Goal: Task Accomplishment & Management: Manage account settings

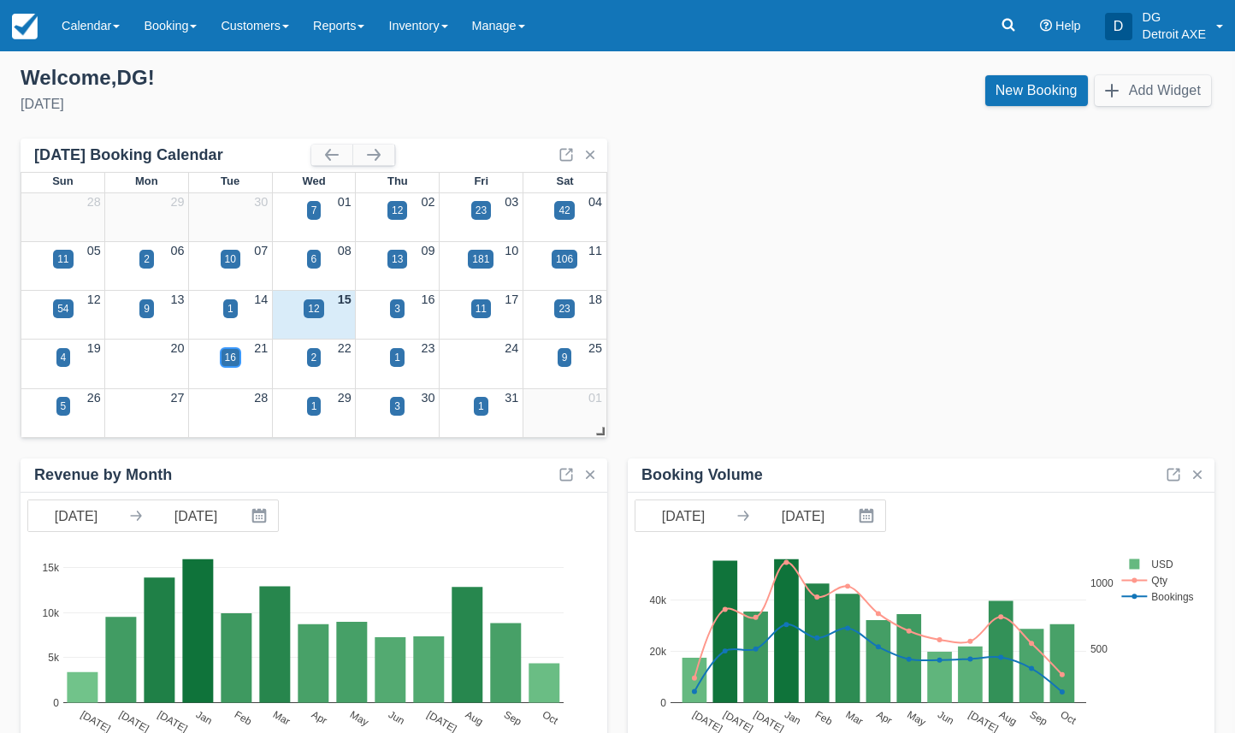
click at [237, 356] on div "16" at bounding box center [231, 357] width 20 height 19
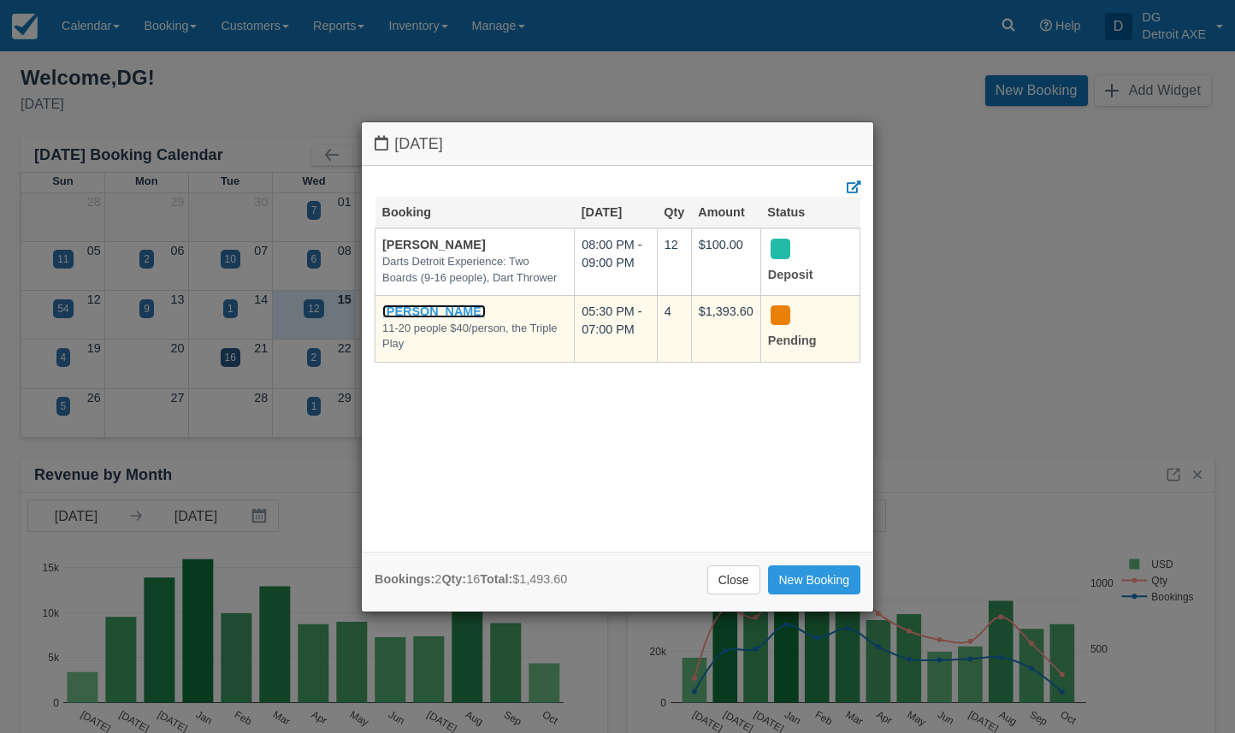
click at [449, 306] on link "[PERSON_NAME]" at bounding box center [433, 311] width 103 height 14
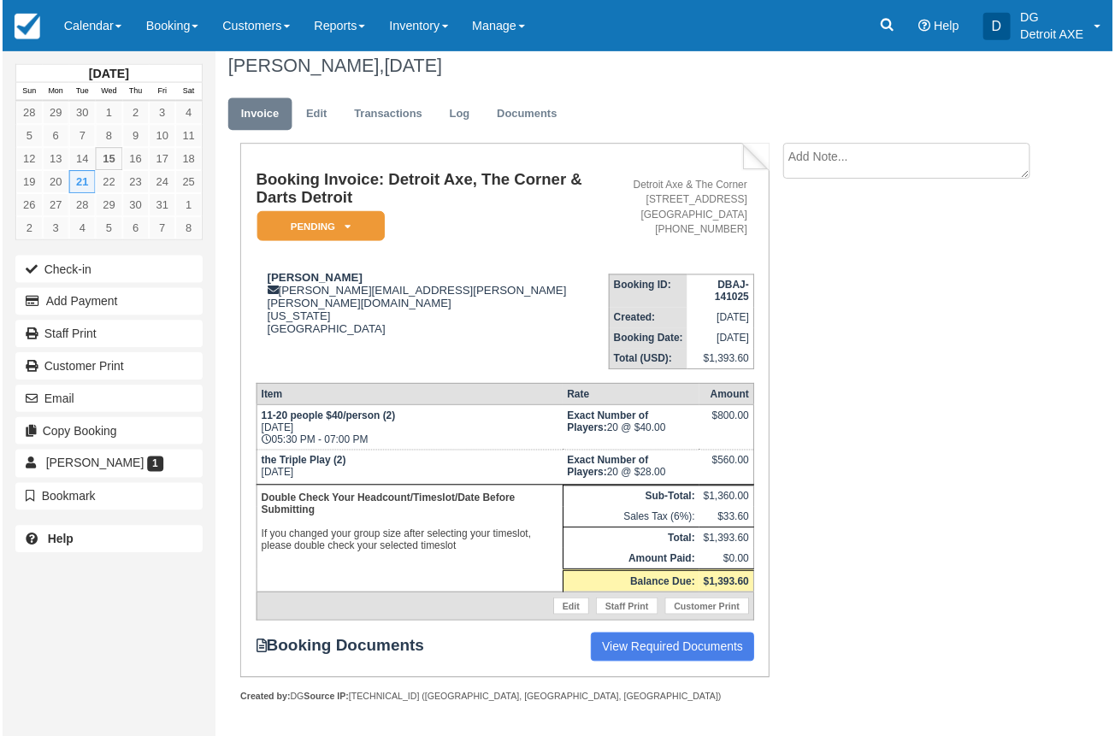
scroll to position [16, 0]
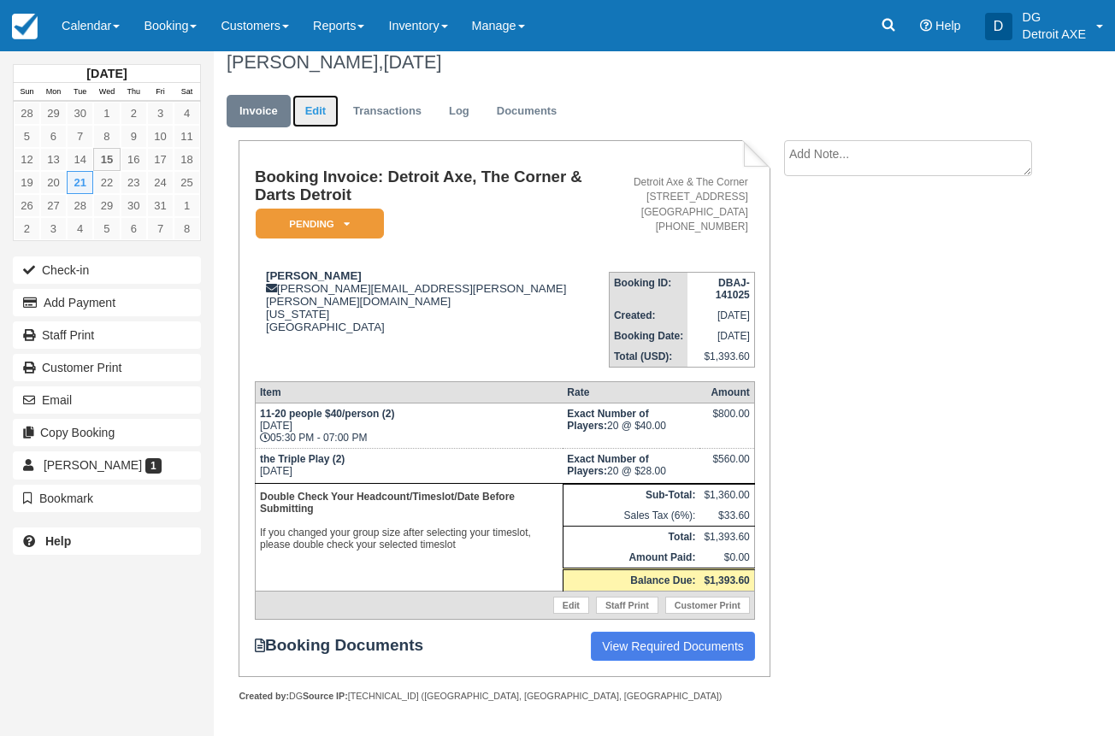
click at [322, 119] on link "Edit" at bounding box center [315, 111] width 46 height 33
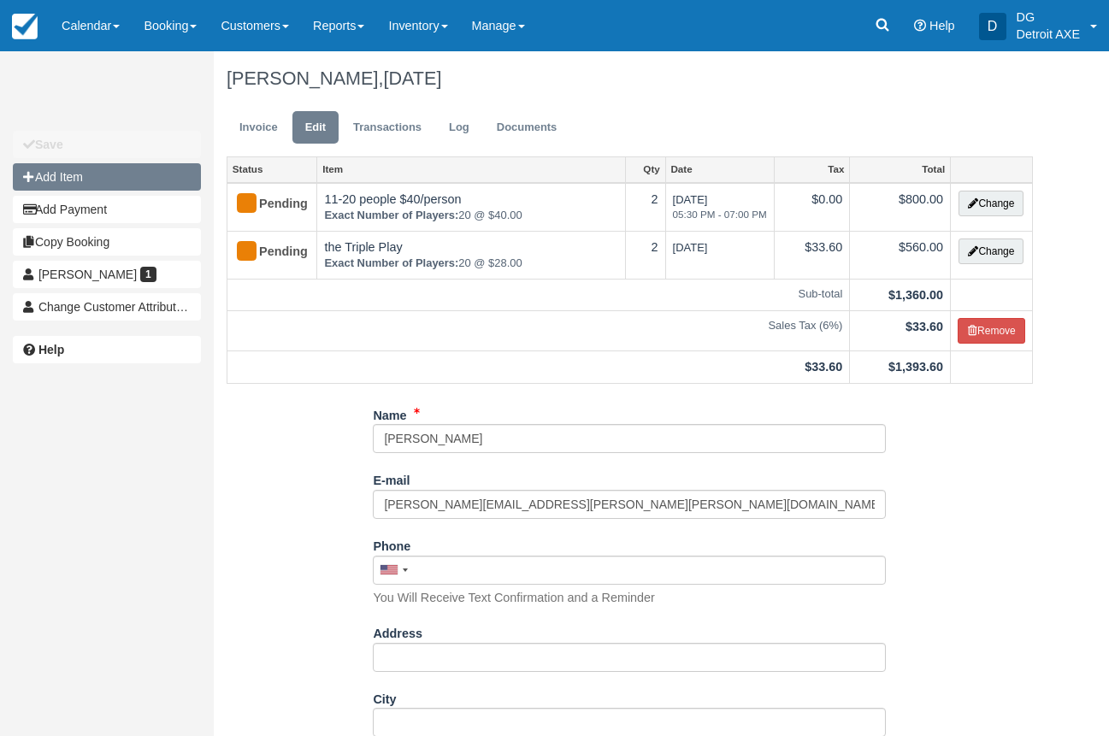
click at [113, 182] on button "Add Item" at bounding box center [107, 176] width 188 height 27
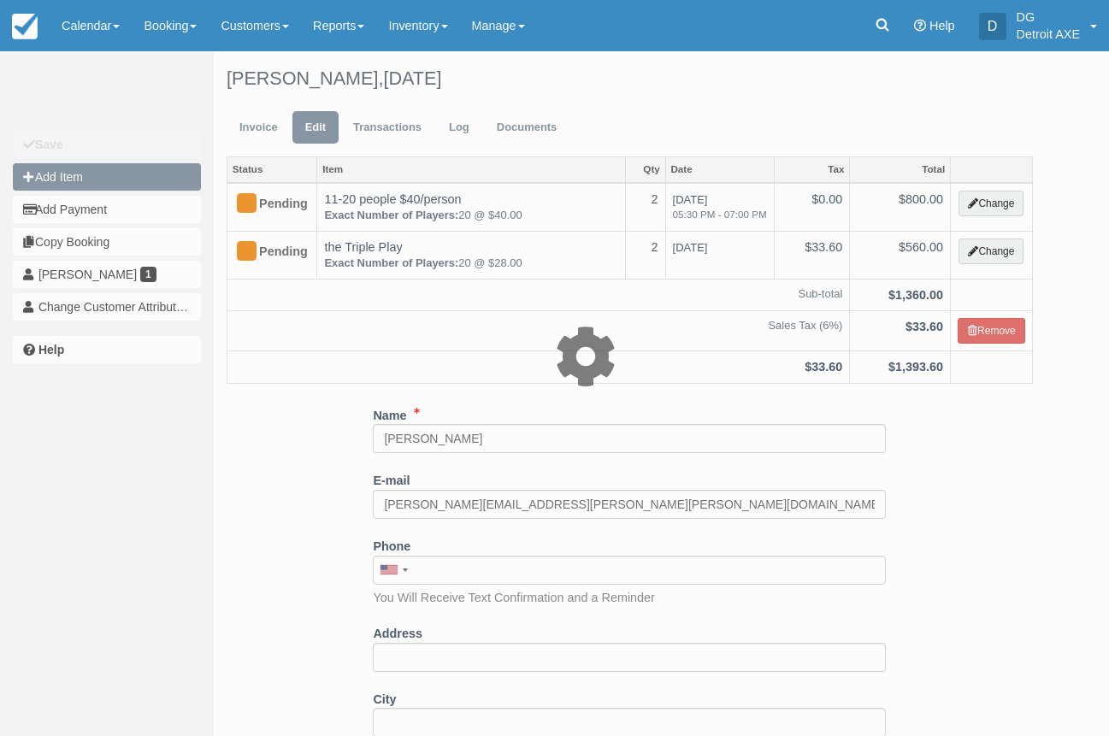
type input "0.00"
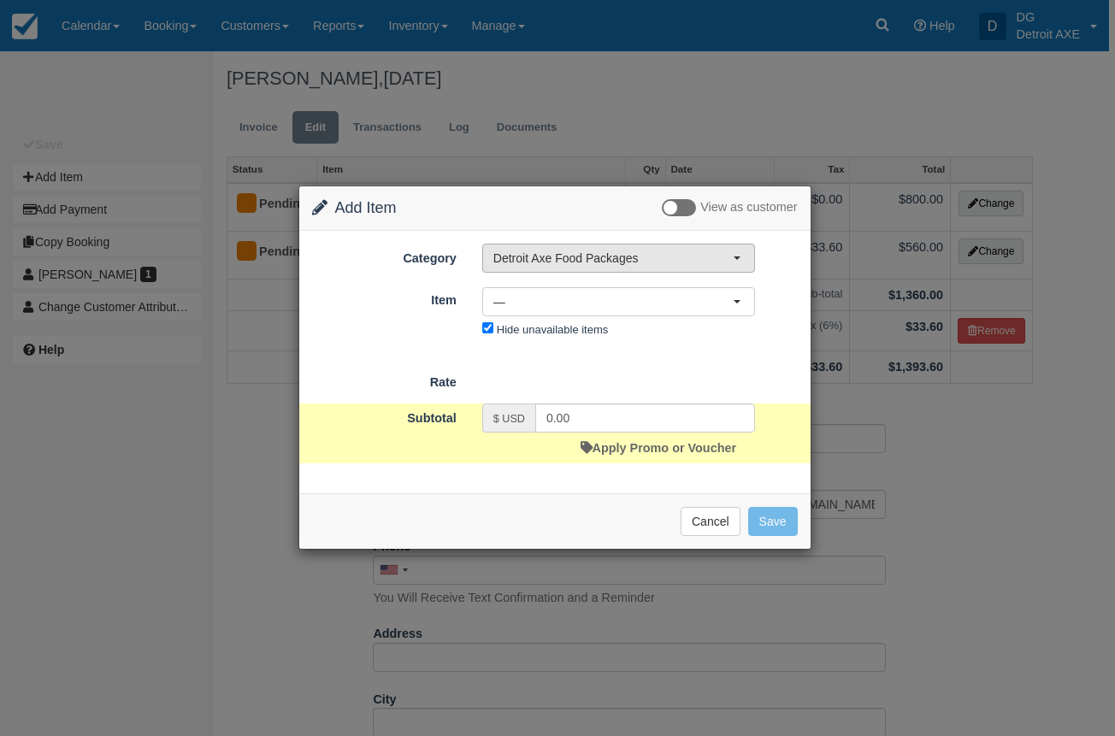
click at [583, 260] on span "Detroit Axe Food Packages" at bounding box center [612, 258] width 239 height 17
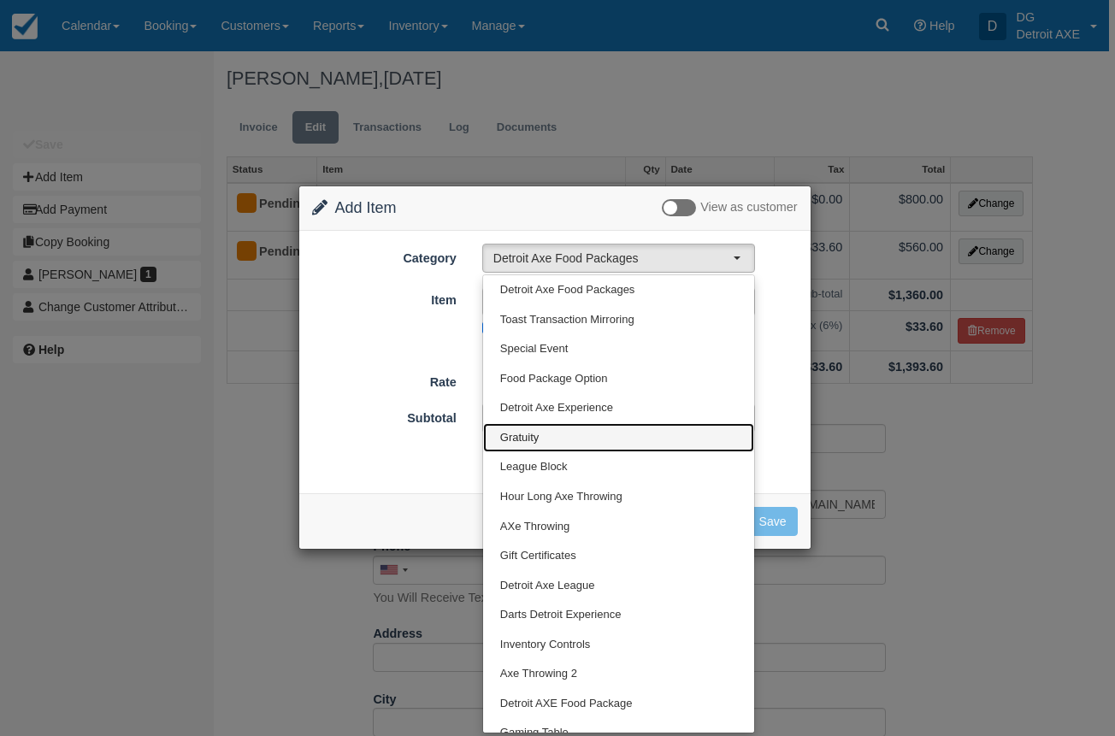
click at [535, 427] on link "Gratuity" at bounding box center [618, 438] width 271 height 30
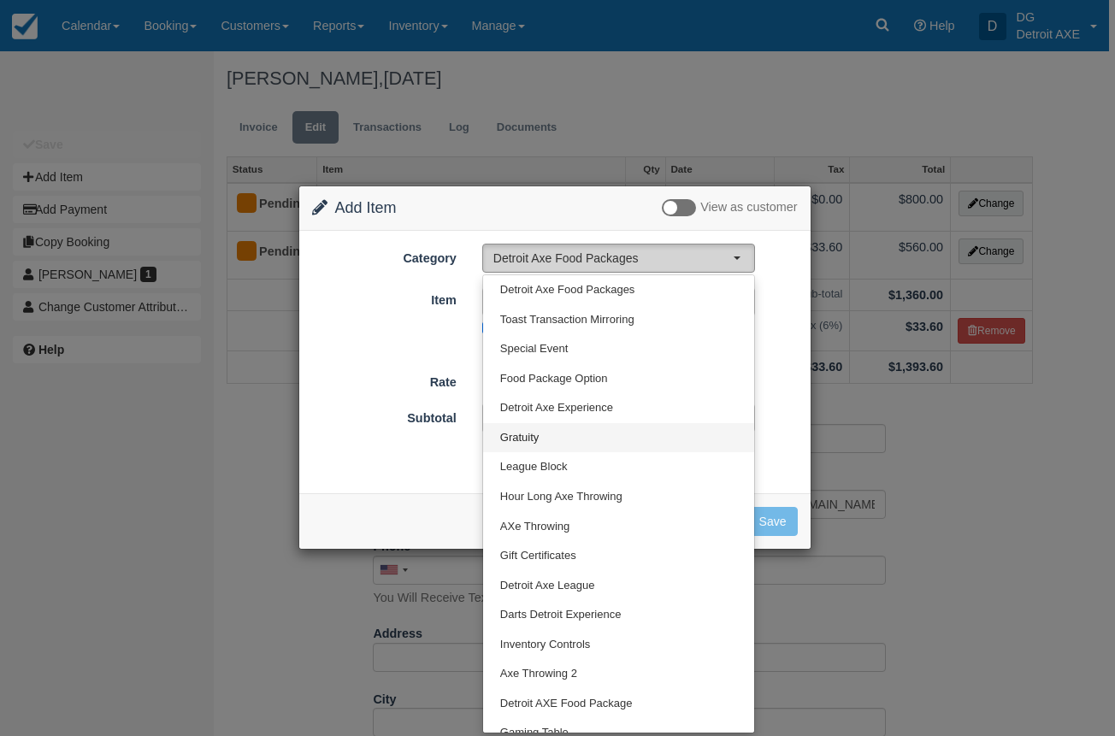
select select "15"
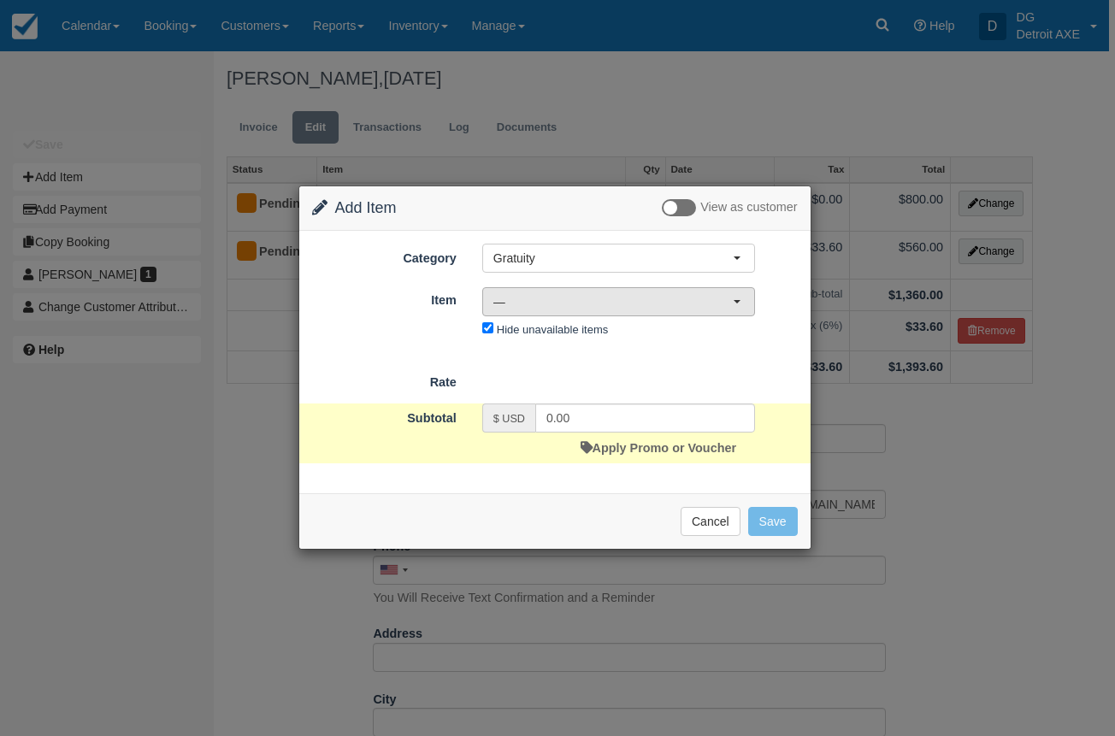
click at [579, 307] on span "—" at bounding box center [612, 301] width 239 height 17
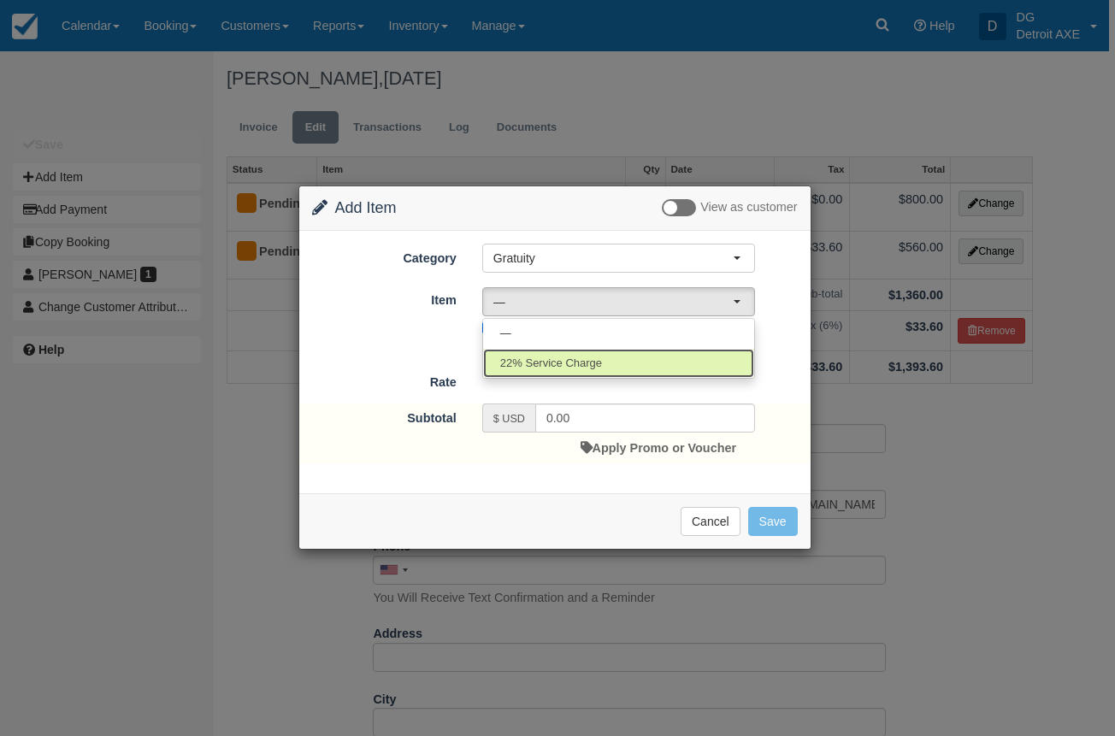
click at [576, 365] on span "22% Service Charge" at bounding box center [551, 364] width 102 height 16
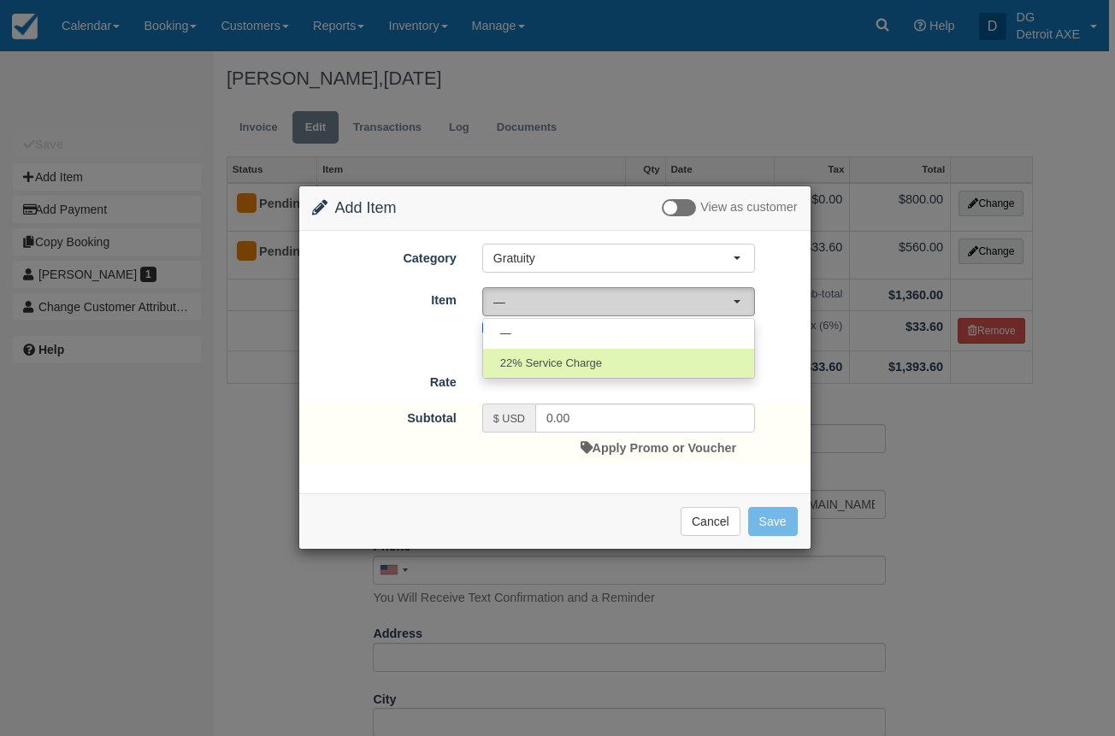
select select "217"
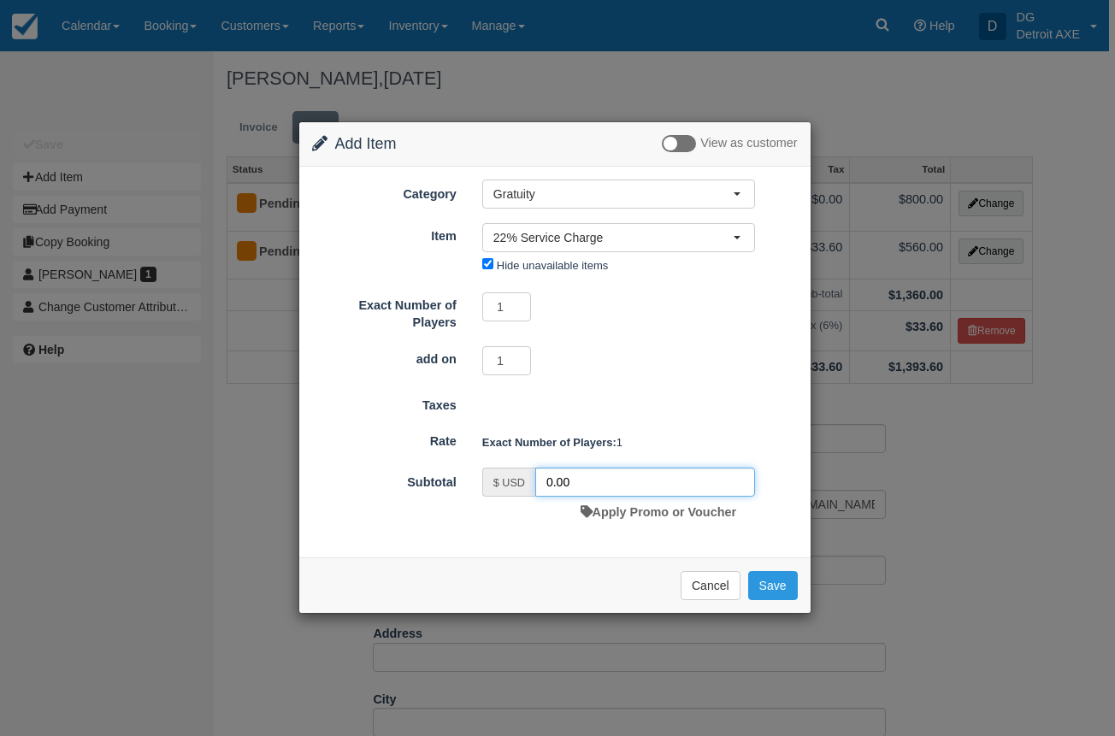
click at [570, 482] on input "0.00" at bounding box center [645, 482] width 220 height 29
drag, startPoint x: 581, startPoint y: 482, endPoint x: 514, endPoint y: 478, distance: 67.7
click at [514, 478] on div "$ USD 0.00" at bounding box center [618, 482] width 273 height 29
click at [766, 578] on button "Save" at bounding box center [773, 585] width 50 height 29
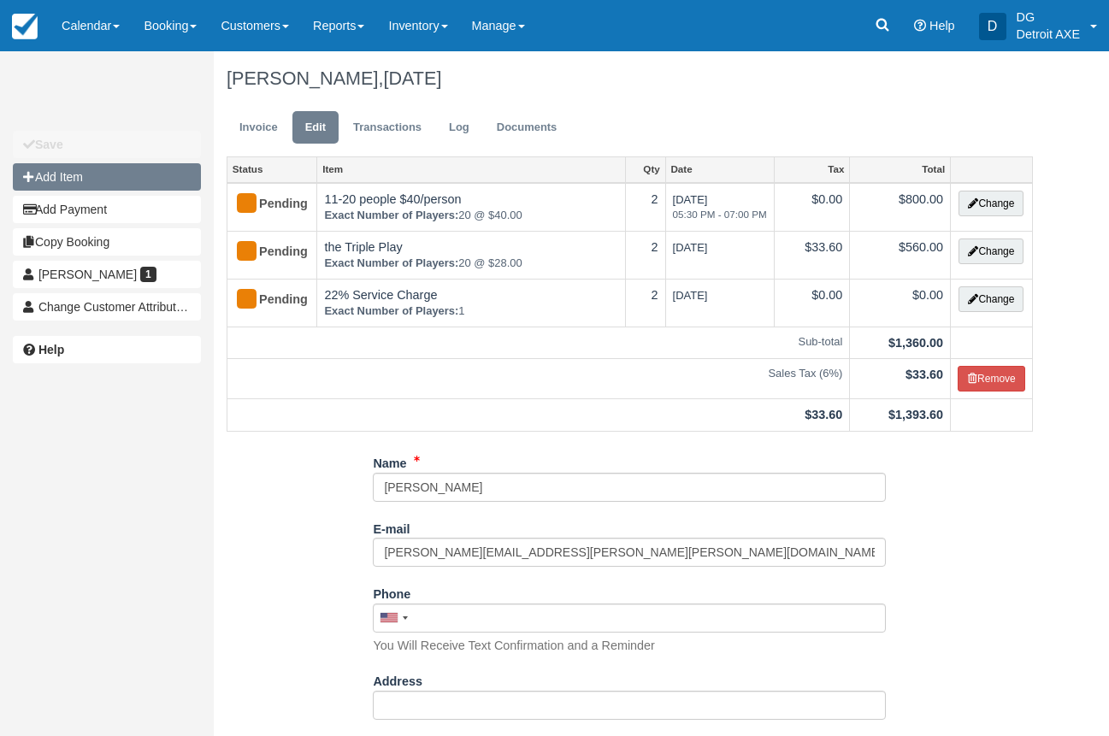
click at [86, 180] on button "Add Item" at bounding box center [107, 176] width 188 height 27
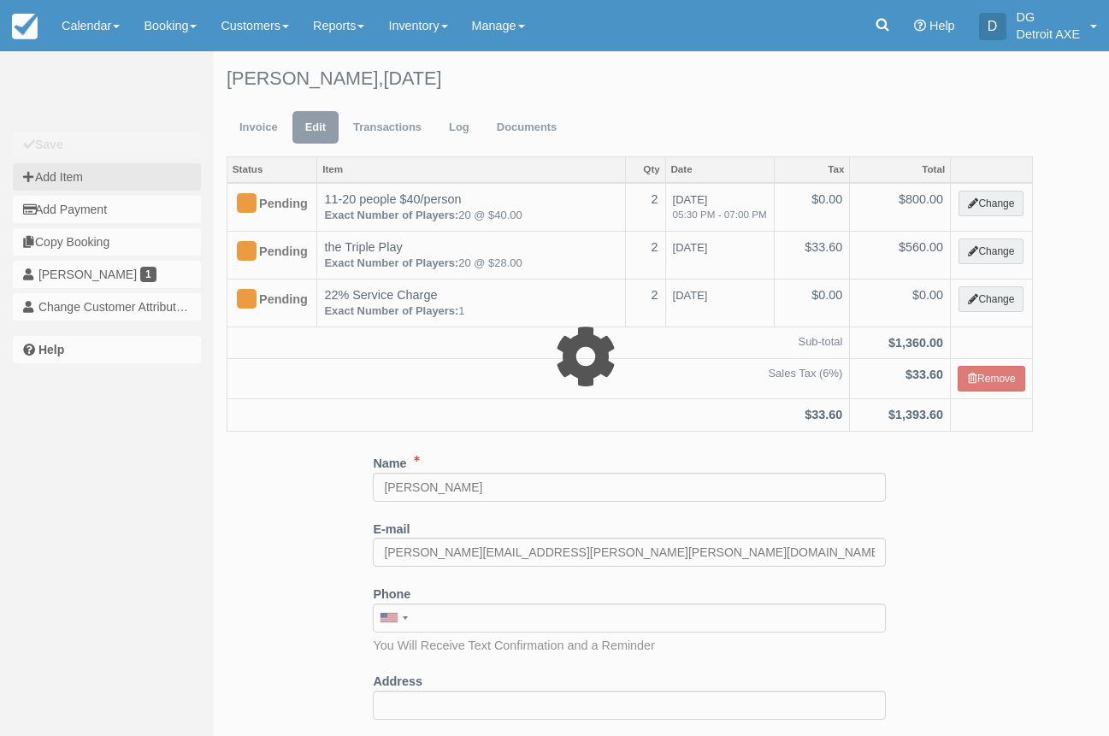
type input "0.00"
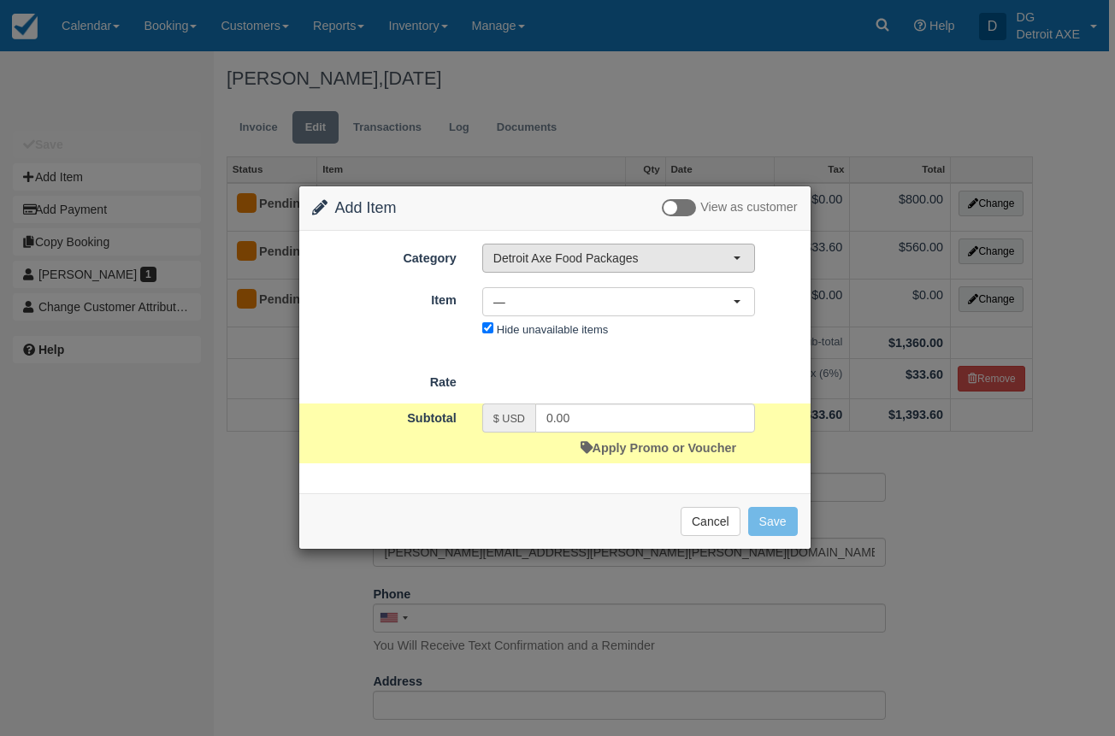
click at [654, 256] on span "Detroit Axe Food Packages" at bounding box center [612, 258] width 239 height 17
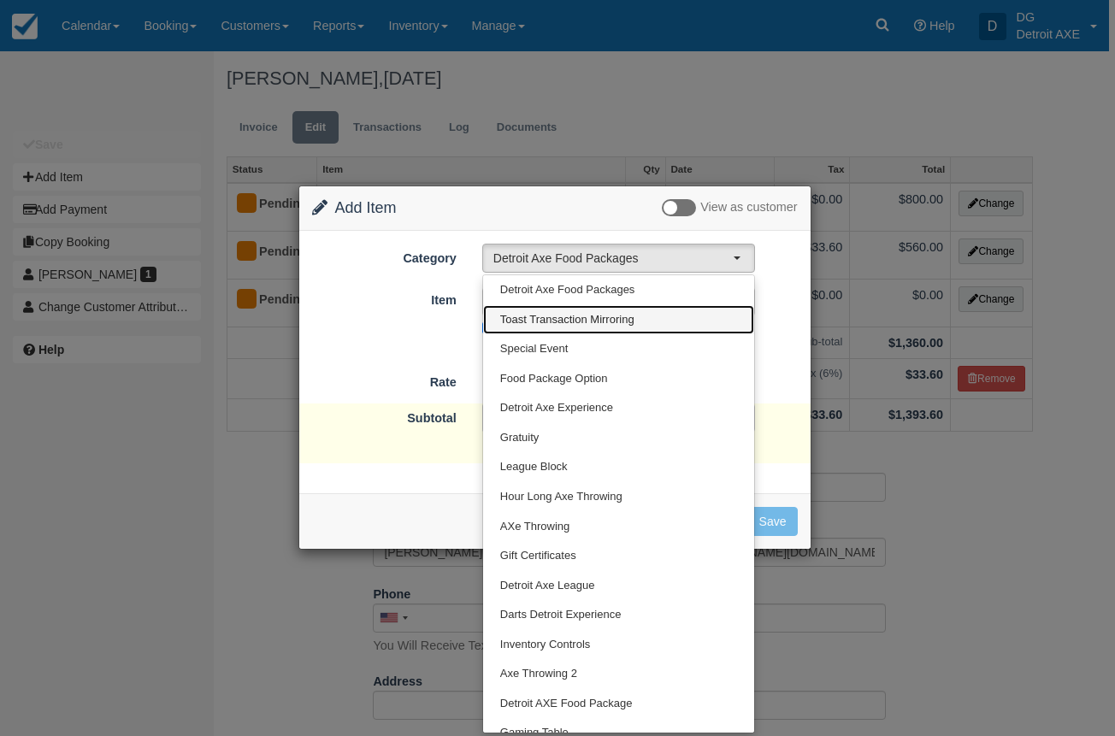
click at [604, 312] on span "Toast Transaction Mirroring" at bounding box center [567, 320] width 134 height 16
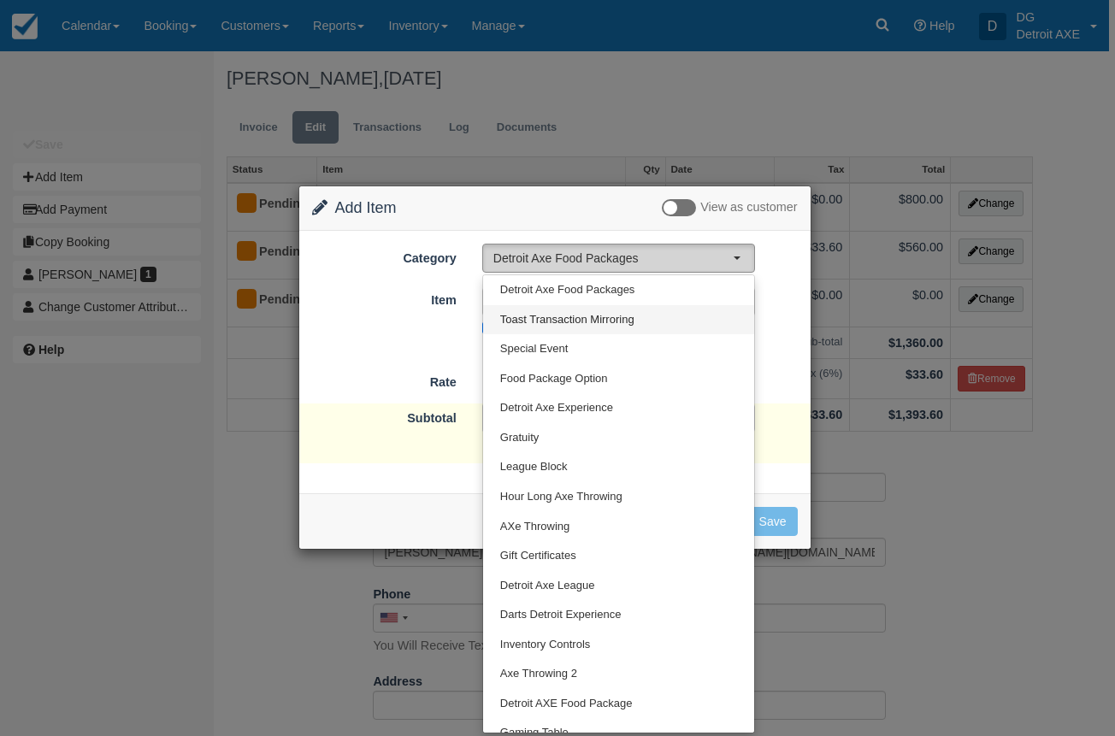
select select "54"
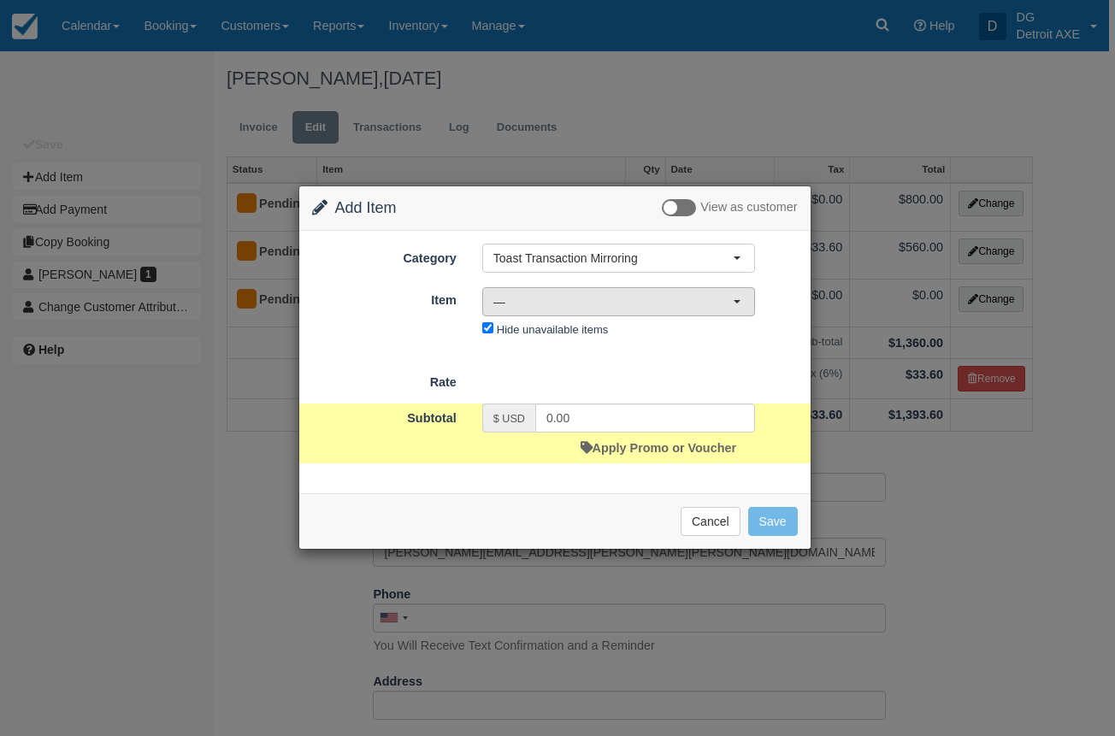
click at [602, 312] on button "—" at bounding box center [618, 301] width 273 height 29
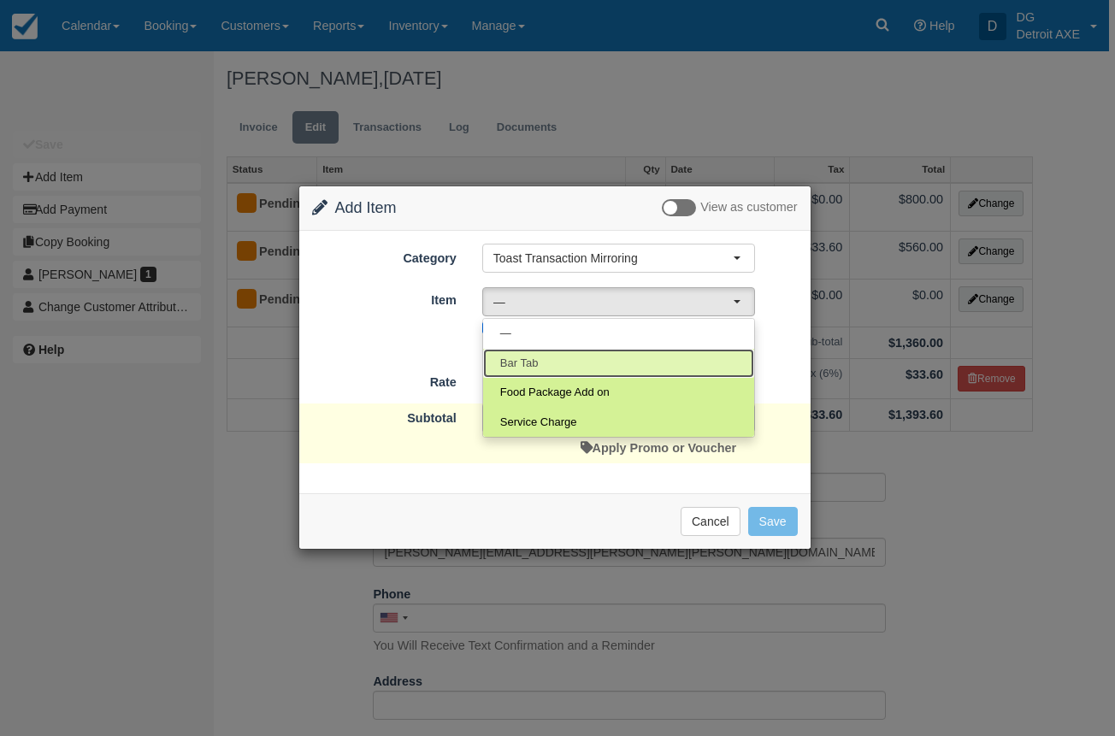
click at [564, 361] on link "Bar Tab" at bounding box center [618, 364] width 271 height 30
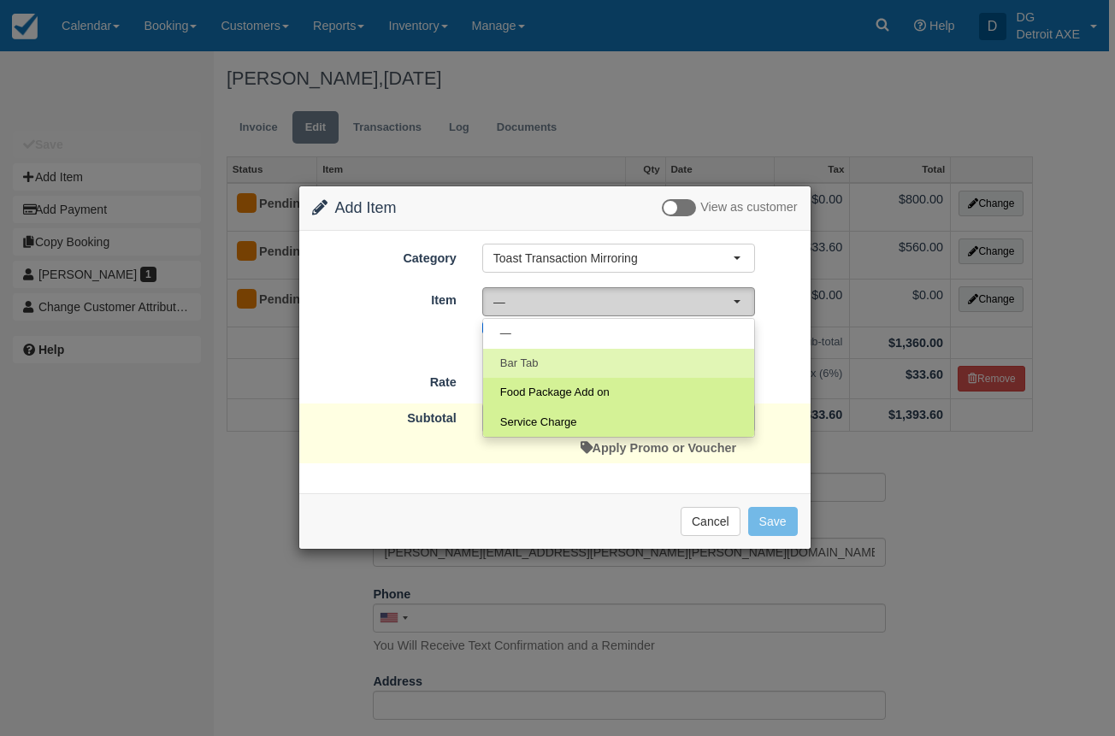
select select "238"
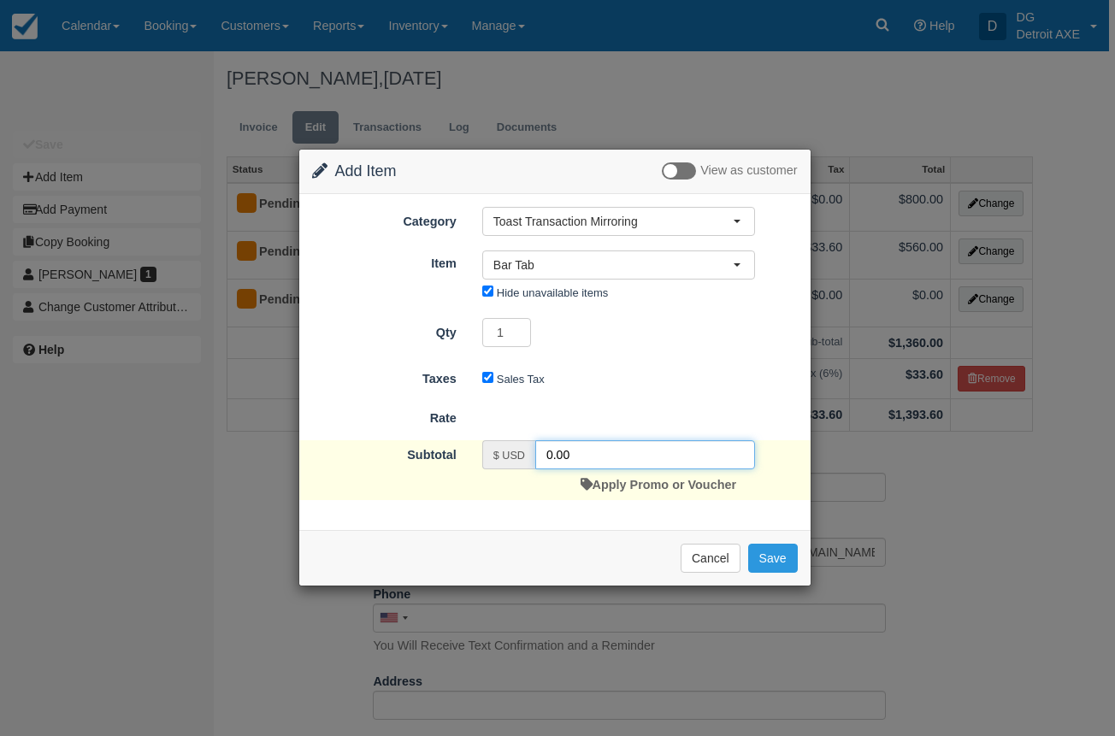
drag, startPoint x: 586, startPoint y: 455, endPoint x: 508, endPoint y: 454, distance: 77.8
click at [508, 454] on div "$ USD 0.00" at bounding box center [618, 454] width 273 height 29
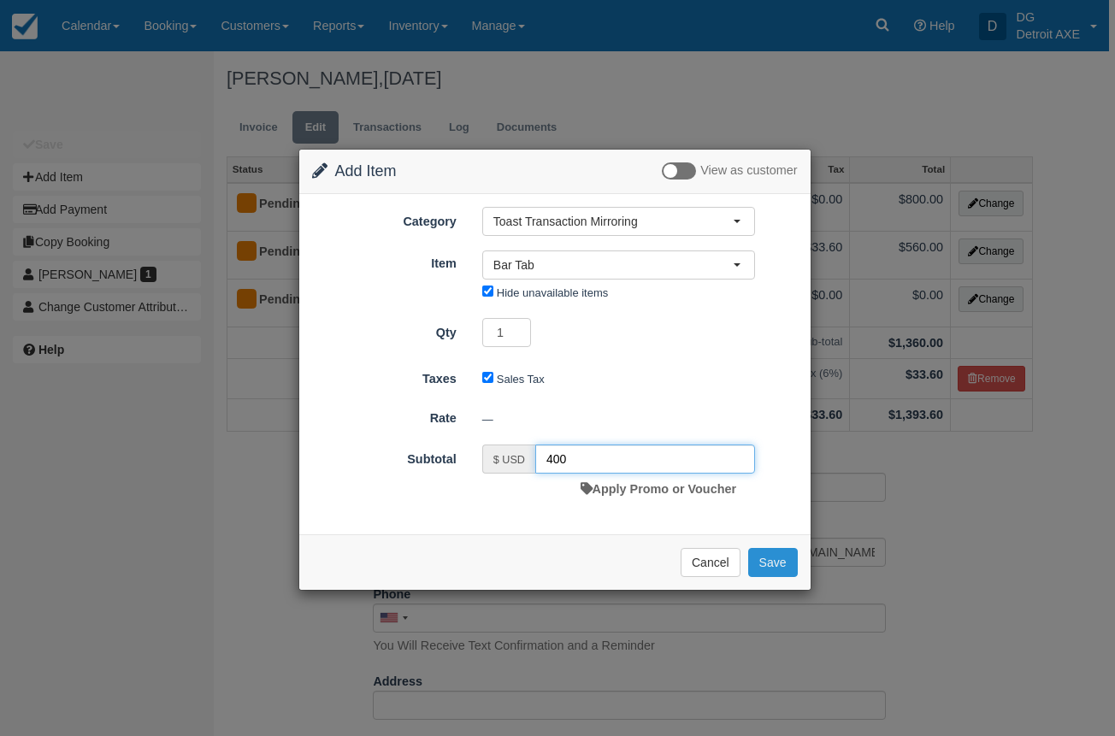
type input "400"
click at [779, 564] on button "Save" at bounding box center [773, 562] width 50 height 29
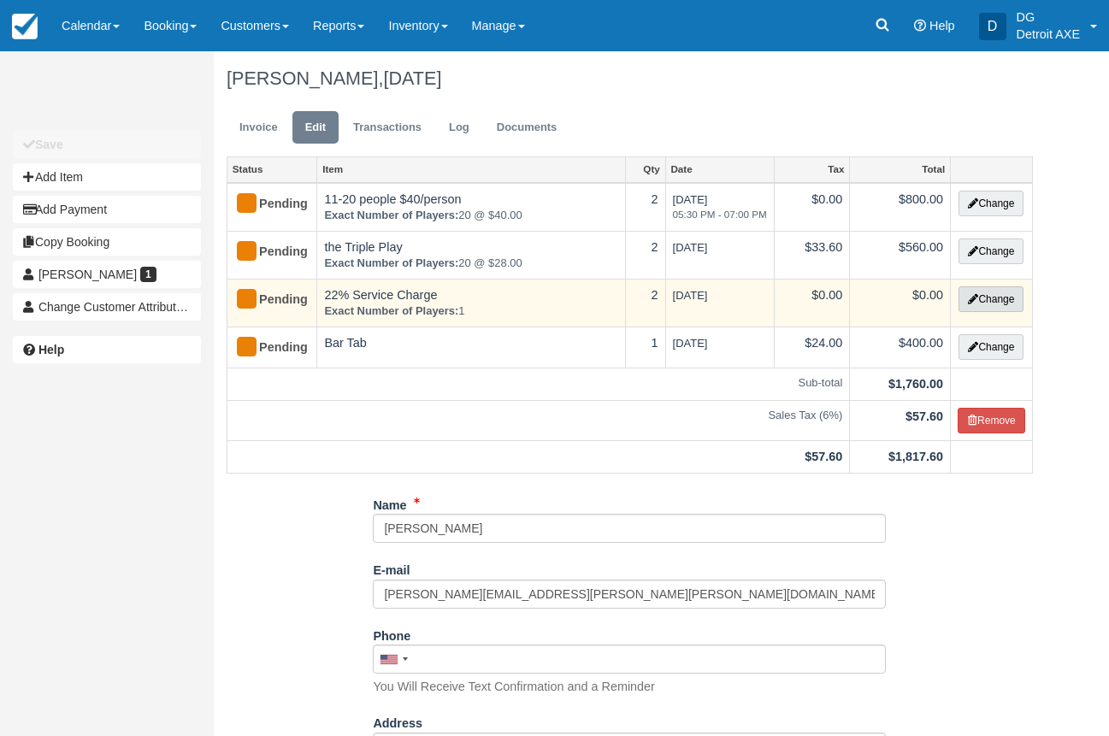
click at [1001, 299] on button "Change" at bounding box center [991, 299] width 65 height 26
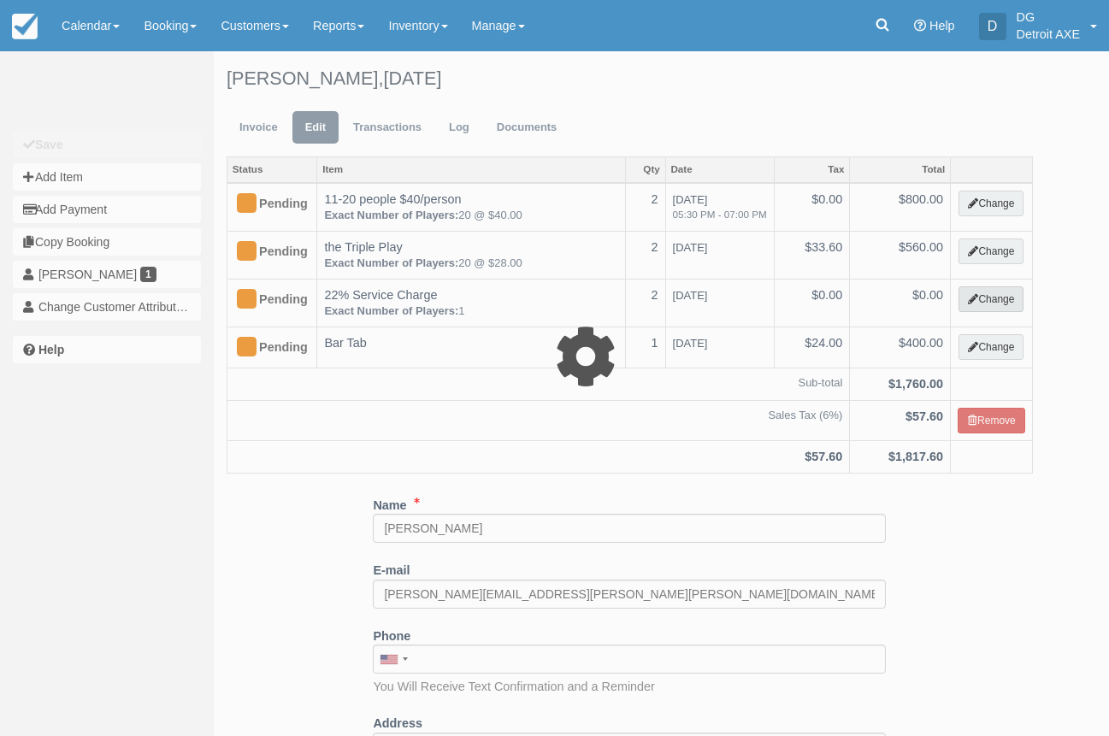
select select "15"
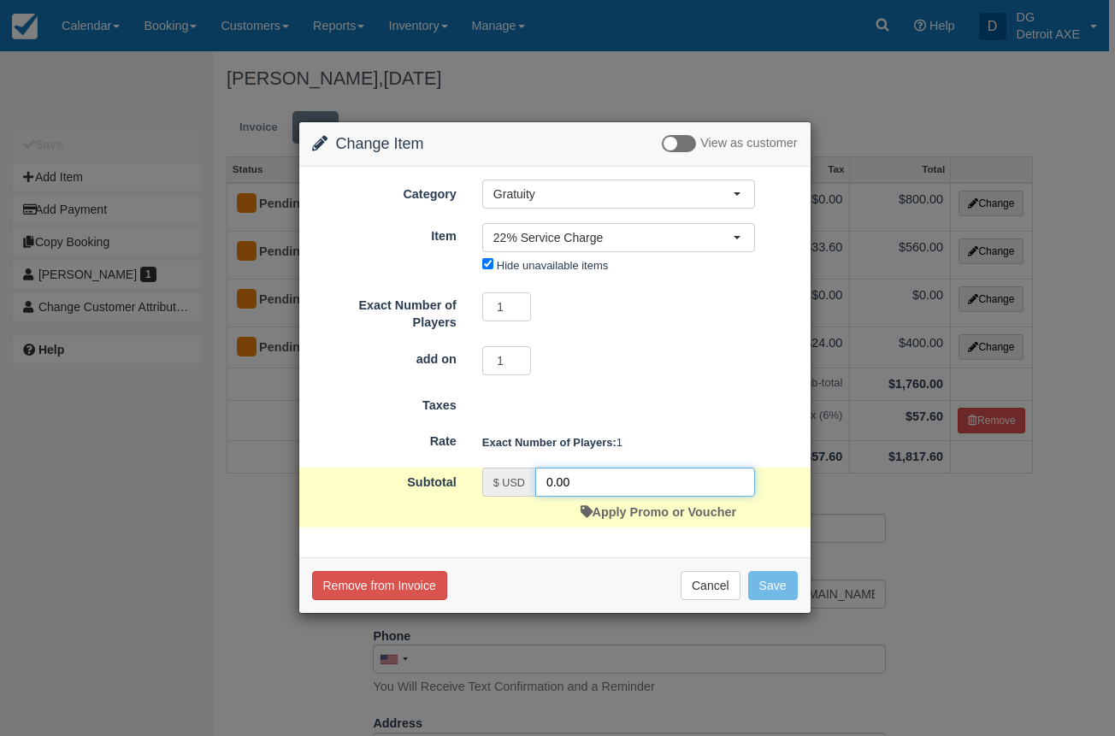
drag, startPoint x: 597, startPoint y: 480, endPoint x: 486, endPoint y: 479, distance: 111.2
click at [486, 479] on div "$ USD 0.00" at bounding box center [618, 482] width 273 height 29
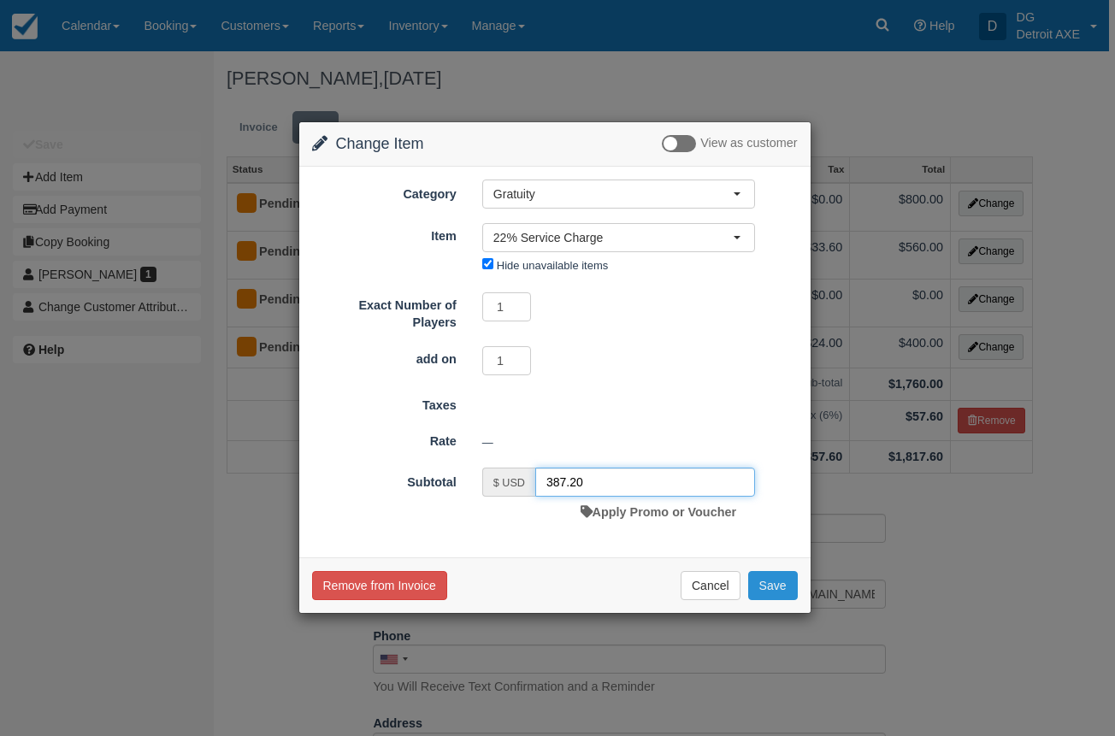
type input "387.20"
click at [768, 597] on button "Save" at bounding box center [773, 585] width 50 height 29
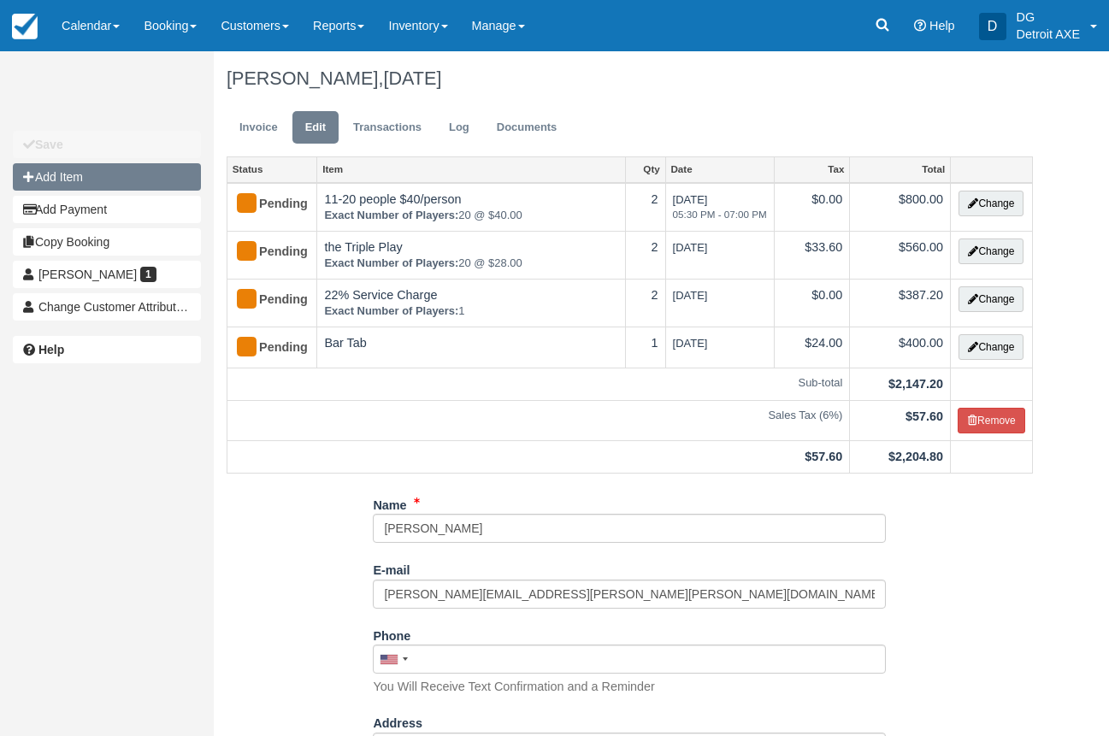
click at [95, 177] on button "Add Item" at bounding box center [107, 176] width 188 height 27
type input "0.00"
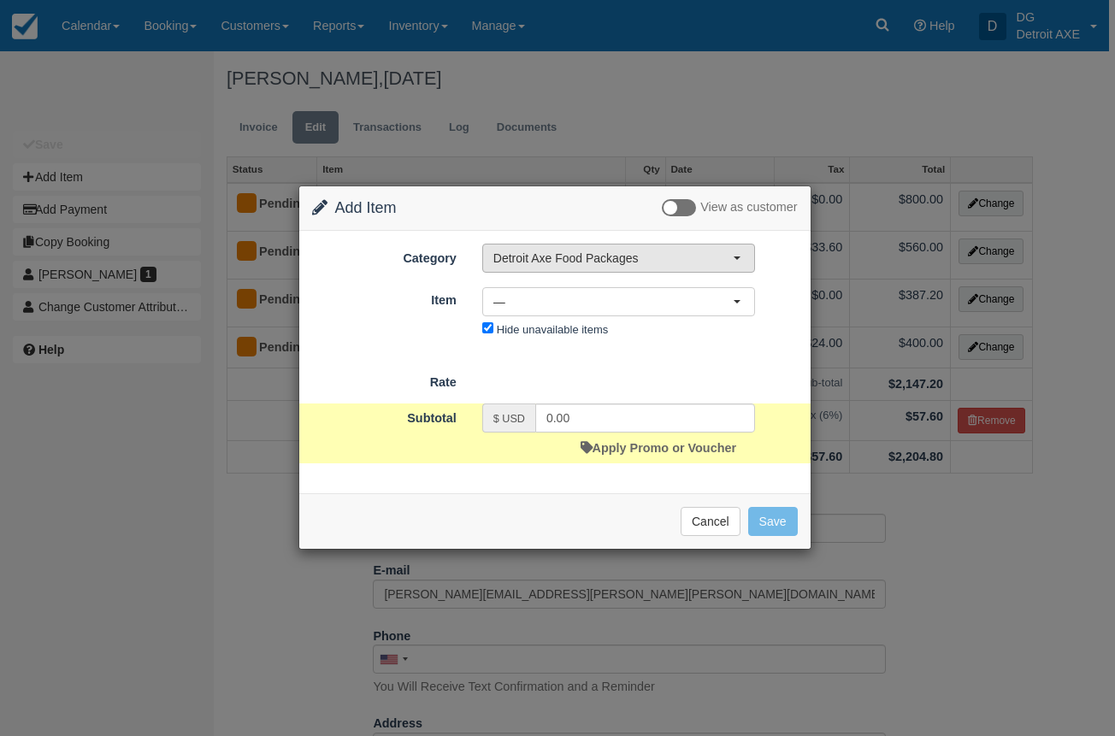
click at [599, 264] on span "Detroit Axe Food Packages" at bounding box center [612, 258] width 239 height 17
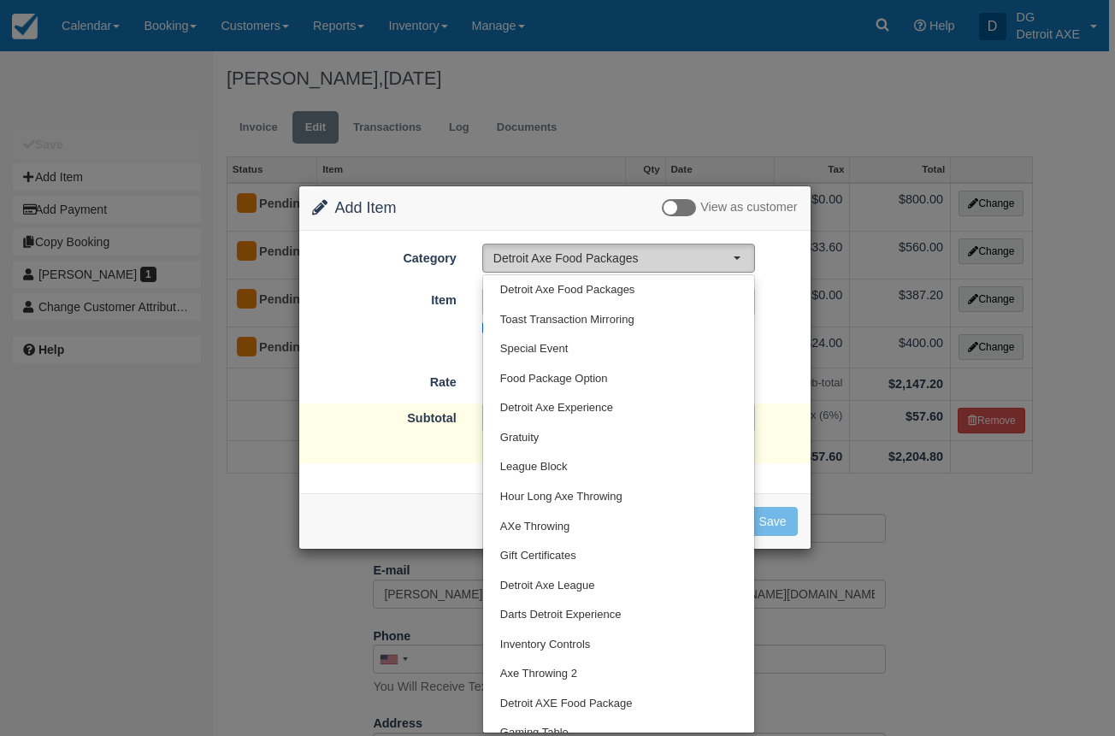
click at [599, 264] on span "Detroit Axe Food Packages" at bounding box center [612, 258] width 239 height 17
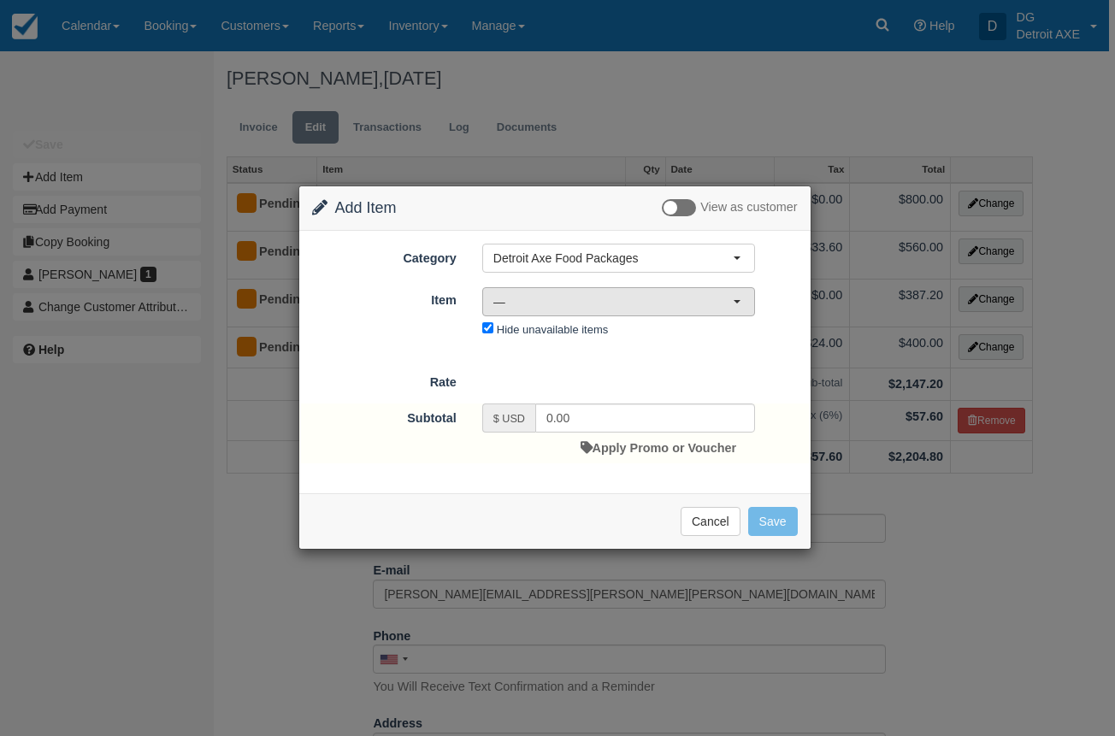
click at [581, 292] on button "—" at bounding box center [618, 301] width 273 height 29
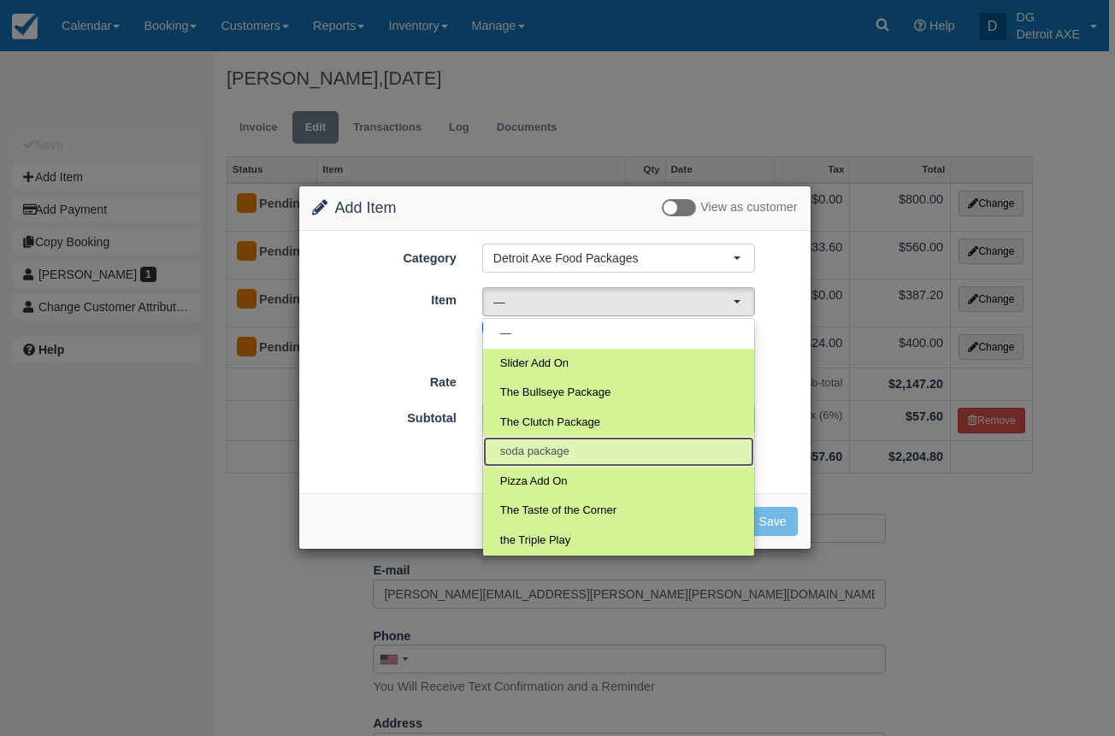
click at [576, 454] on link "soda package" at bounding box center [618, 452] width 271 height 30
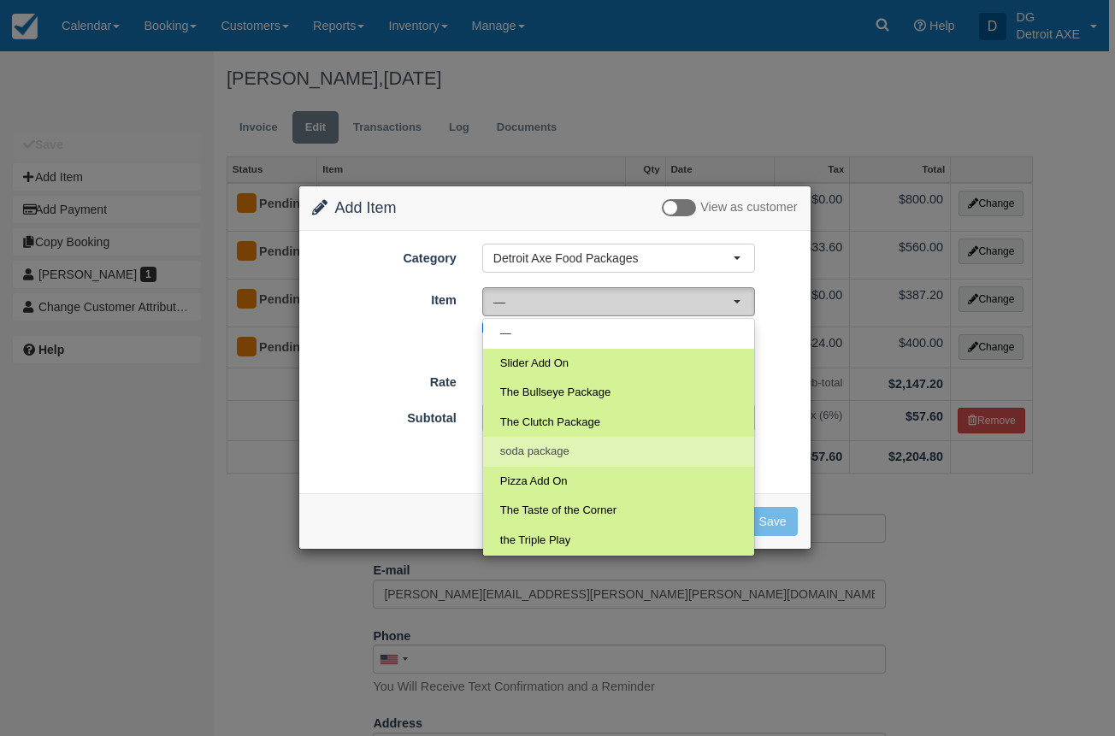
select select "189"
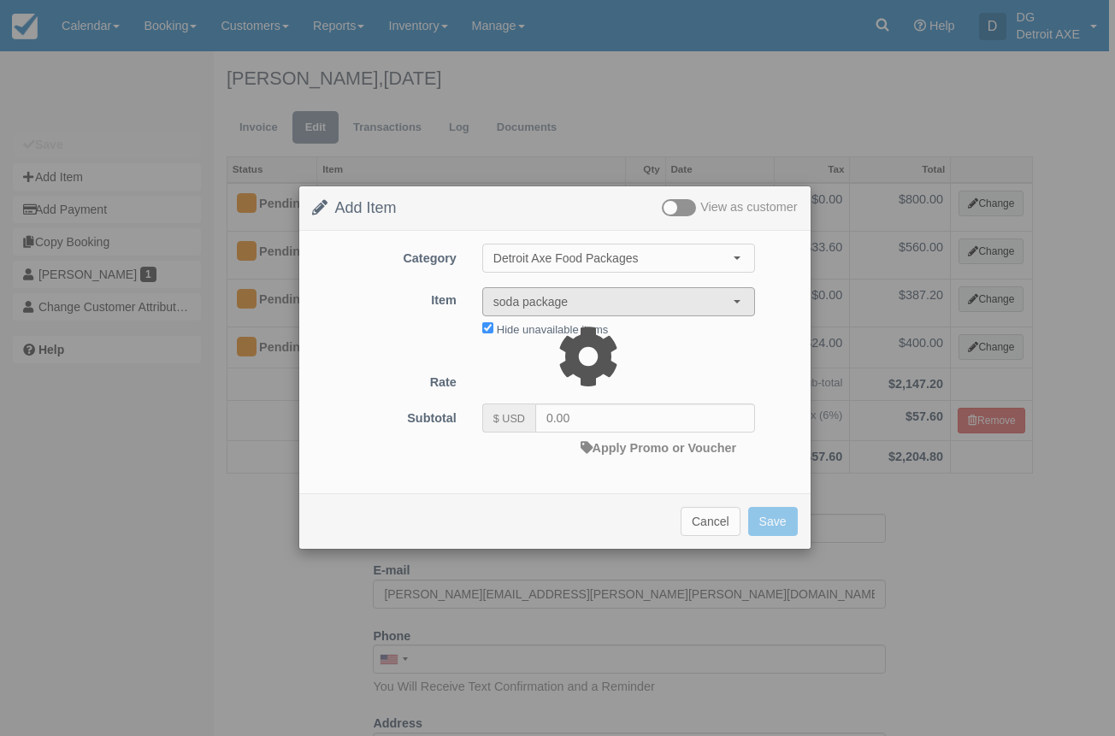
type input "9.00"
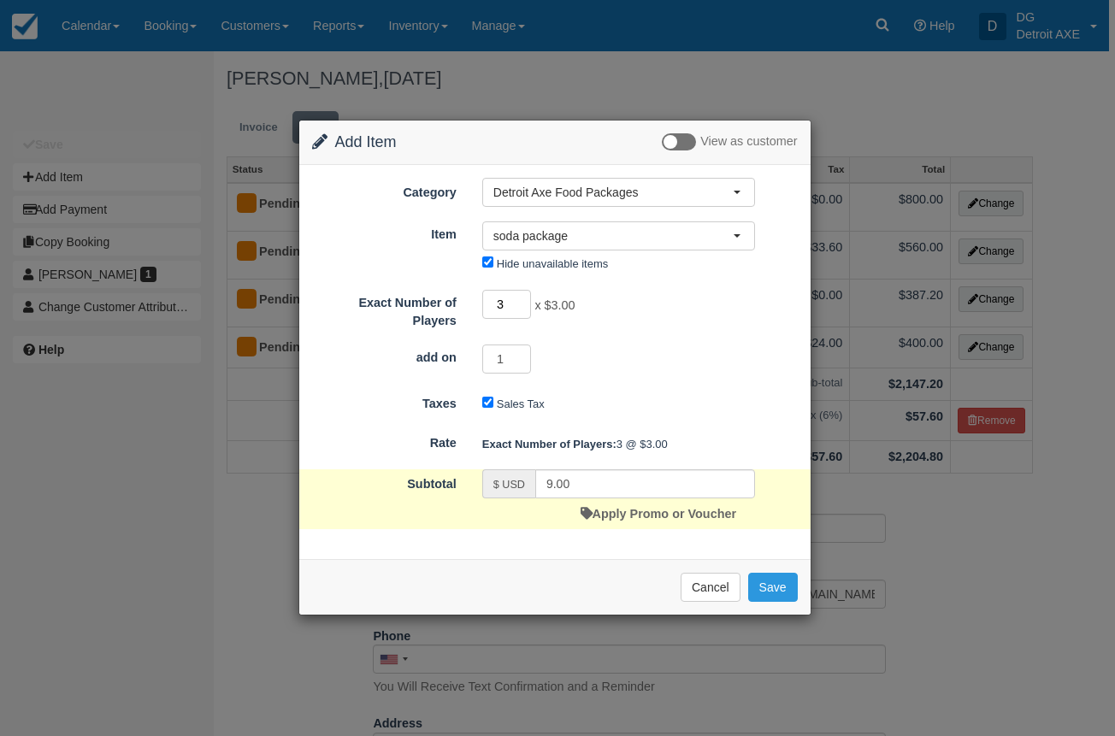
drag, startPoint x: 501, startPoint y: 299, endPoint x: 486, endPoint y: 298, distance: 15.5
click at [486, 299] on input "3" at bounding box center [507, 304] width 50 height 29
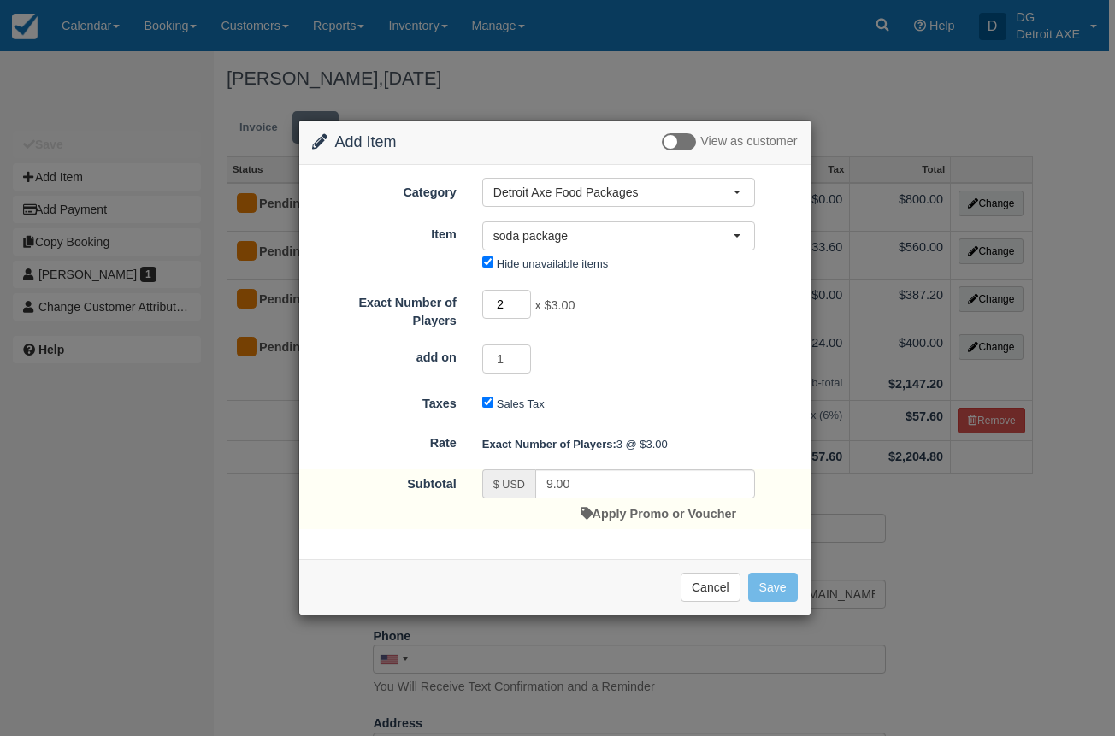
type input "20"
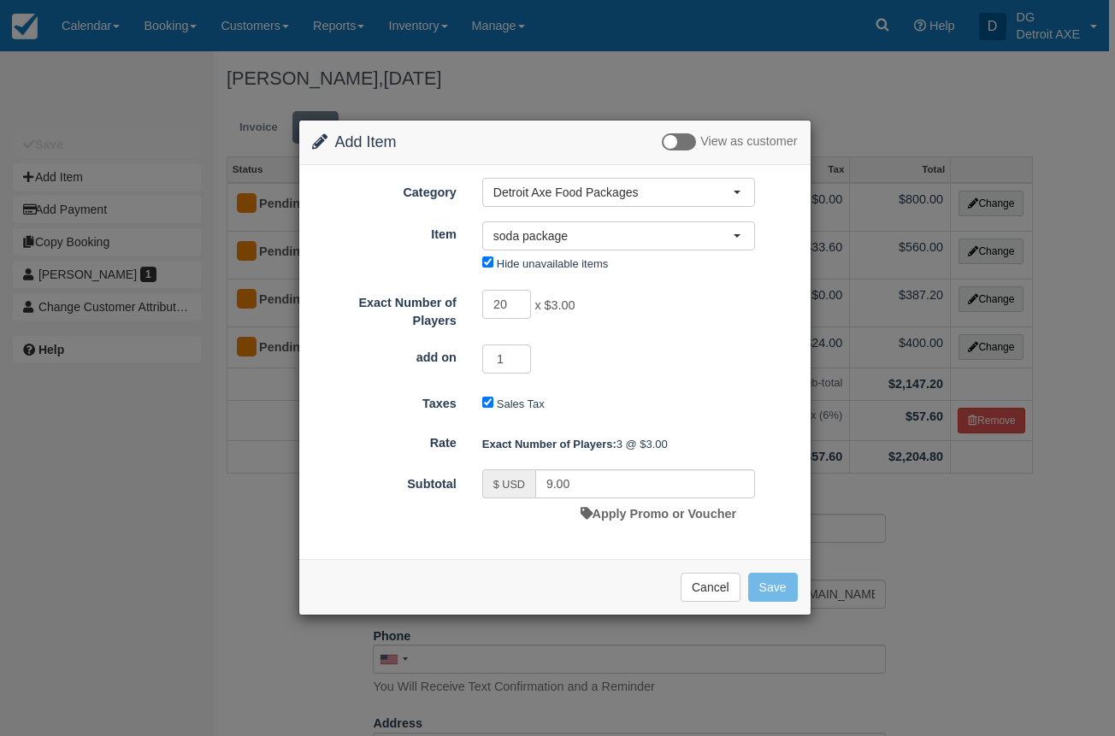
type input "60.00"
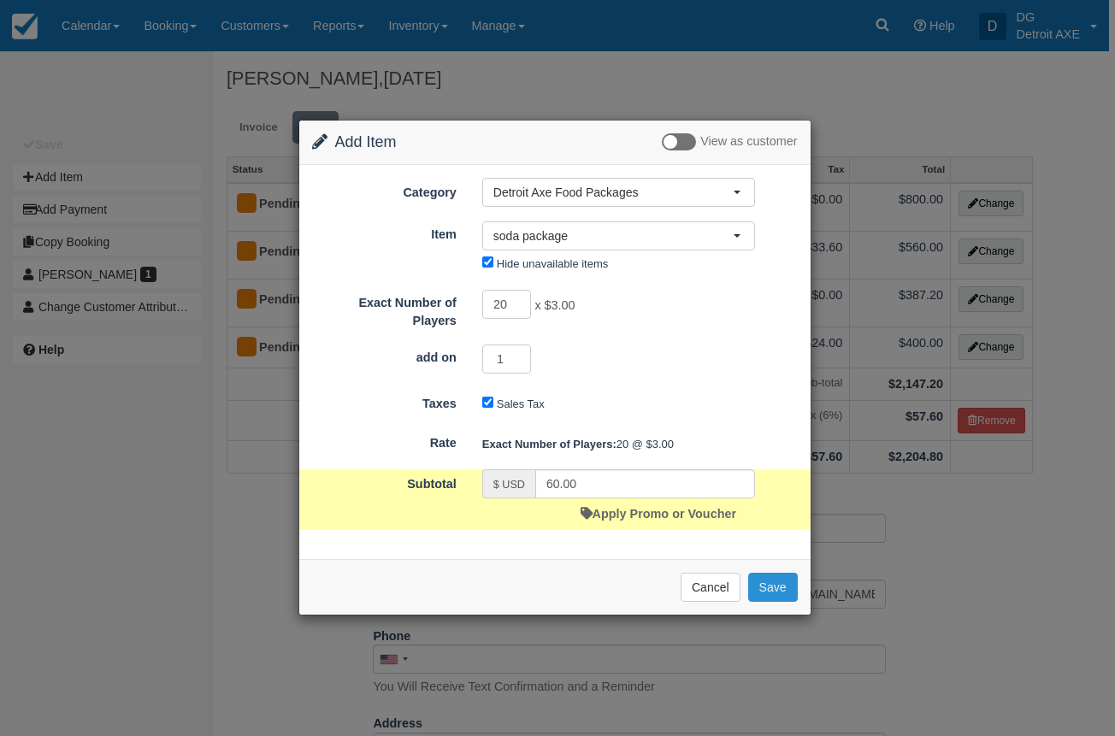
click at [782, 593] on button "Save" at bounding box center [773, 587] width 50 height 29
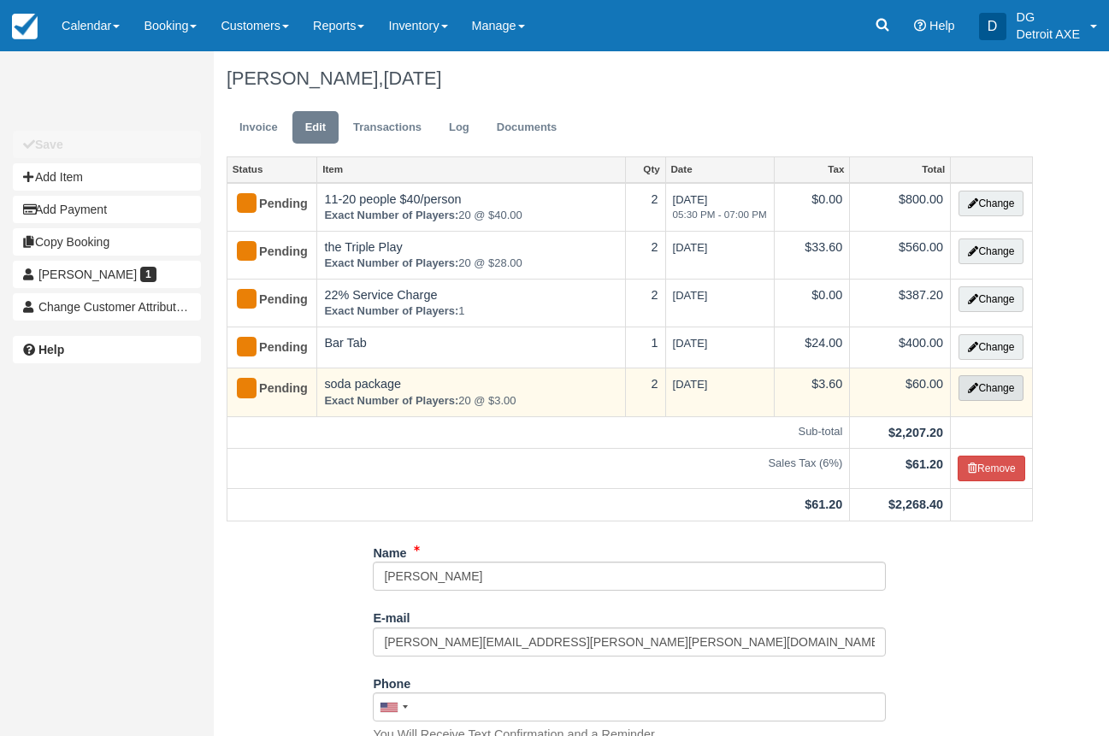
click at [1009, 387] on button "Change" at bounding box center [991, 388] width 65 height 26
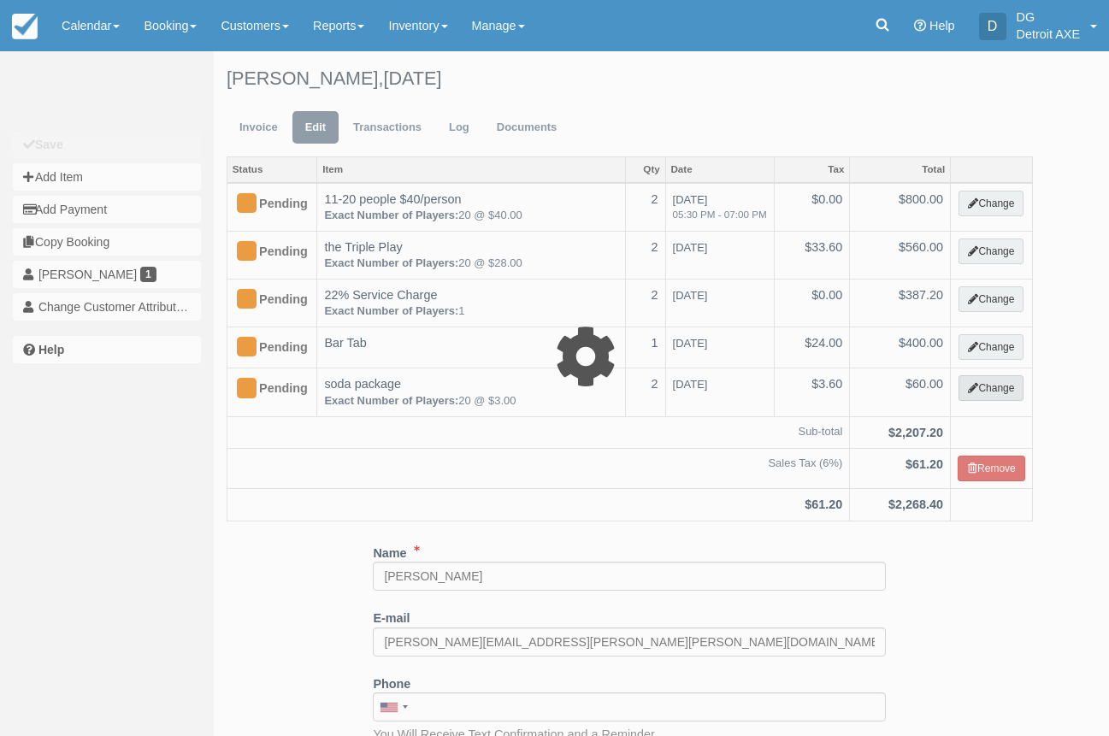
type input "60.00"
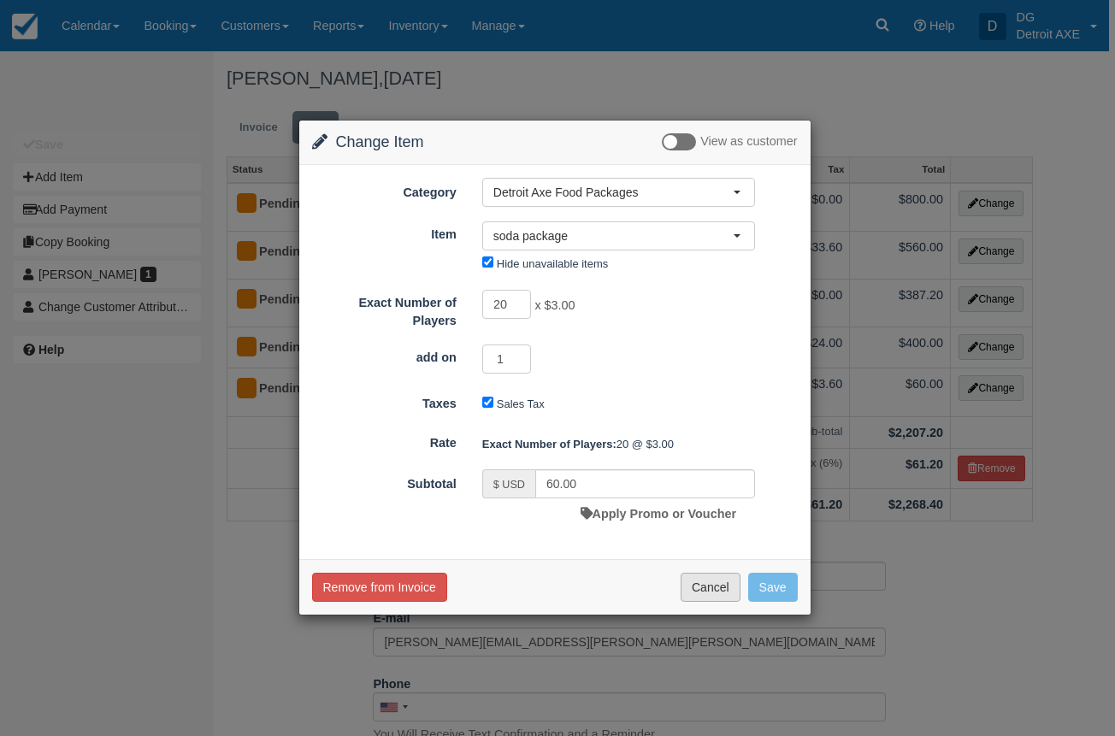
click at [730, 589] on button "Cancel" at bounding box center [711, 587] width 60 height 29
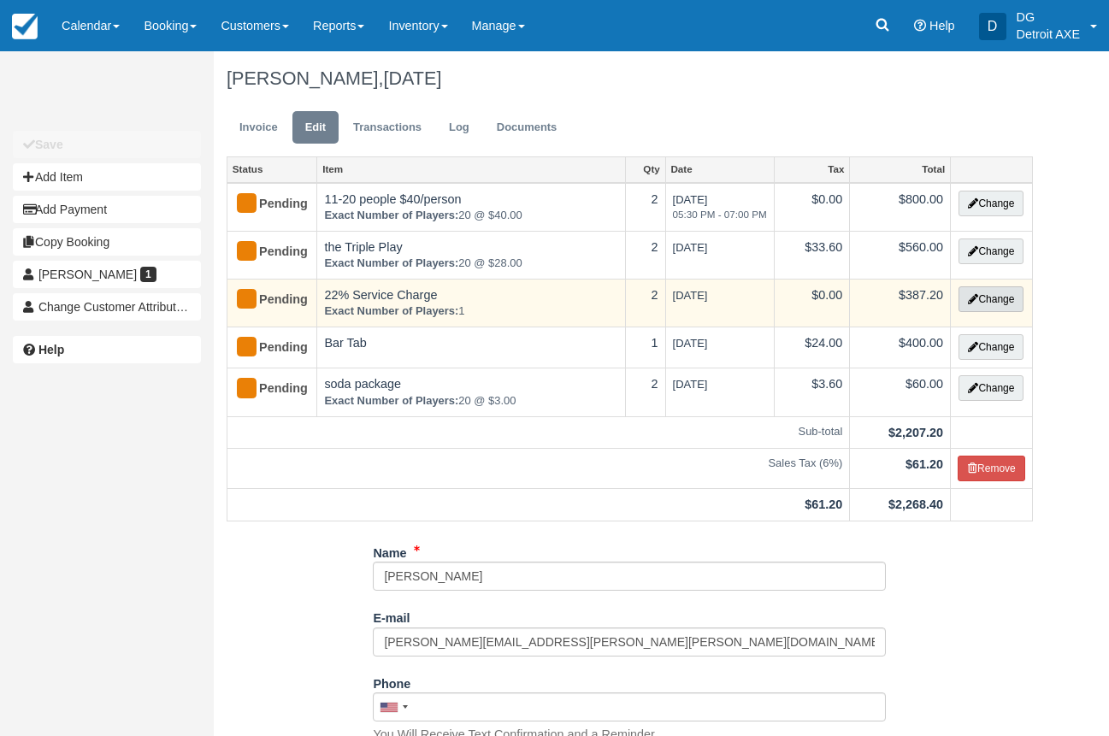
click at [999, 301] on button "Change" at bounding box center [991, 299] width 65 height 26
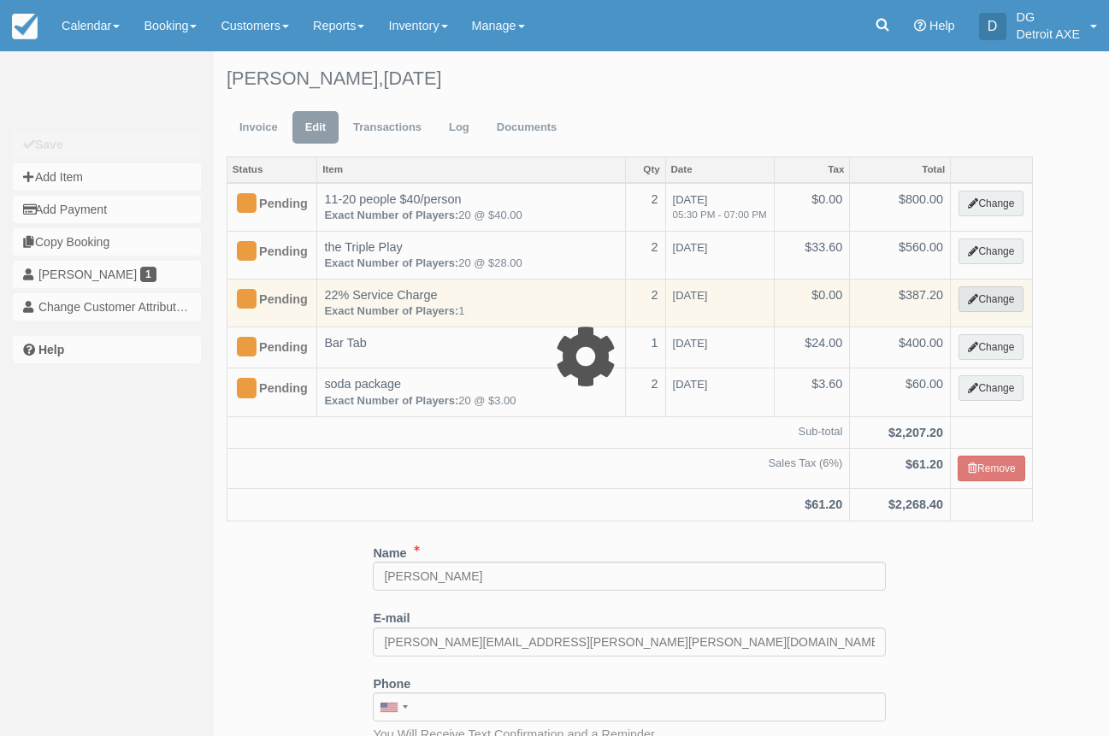
select select "15"
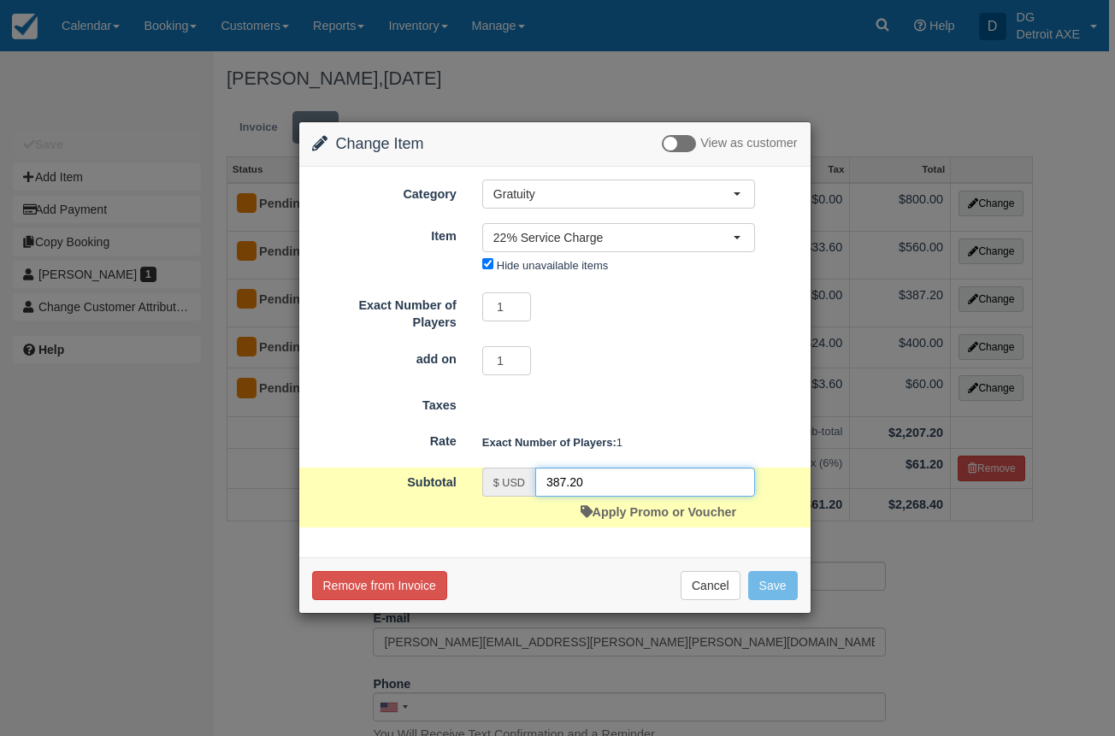
click at [617, 476] on input "387.20" at bounding box center [645, 482] width 220 height 29
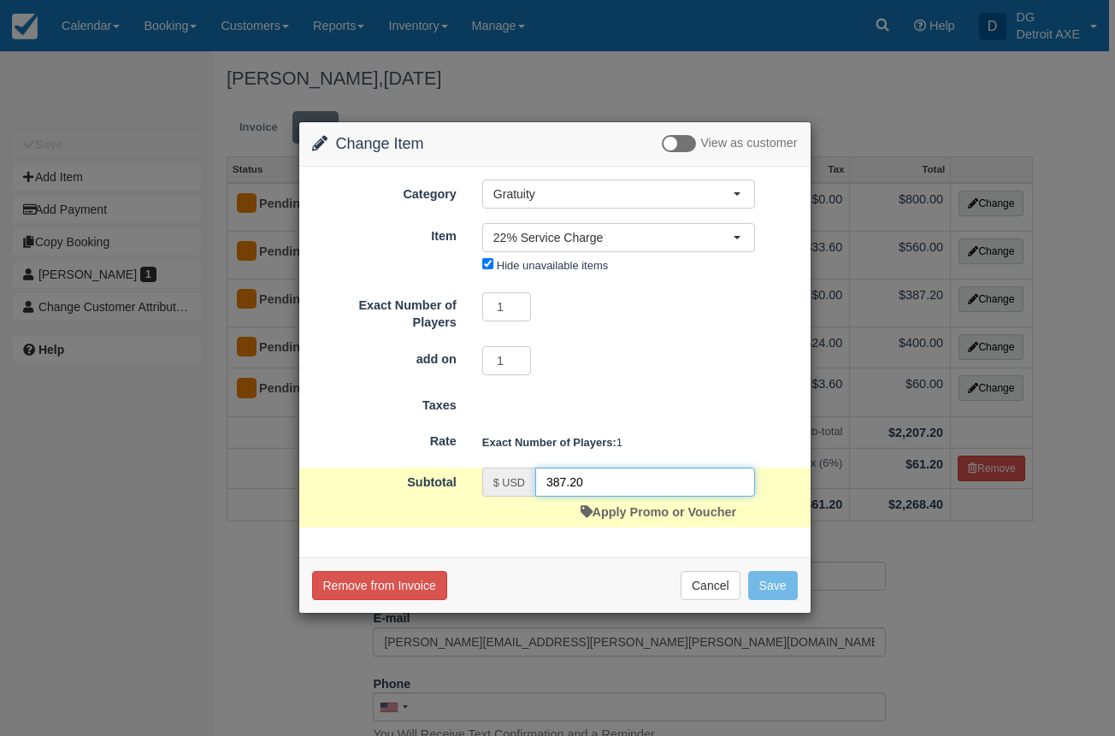
click at [617, 476] on input "387.20" at bounding box center [645, 482] width 220 height 29
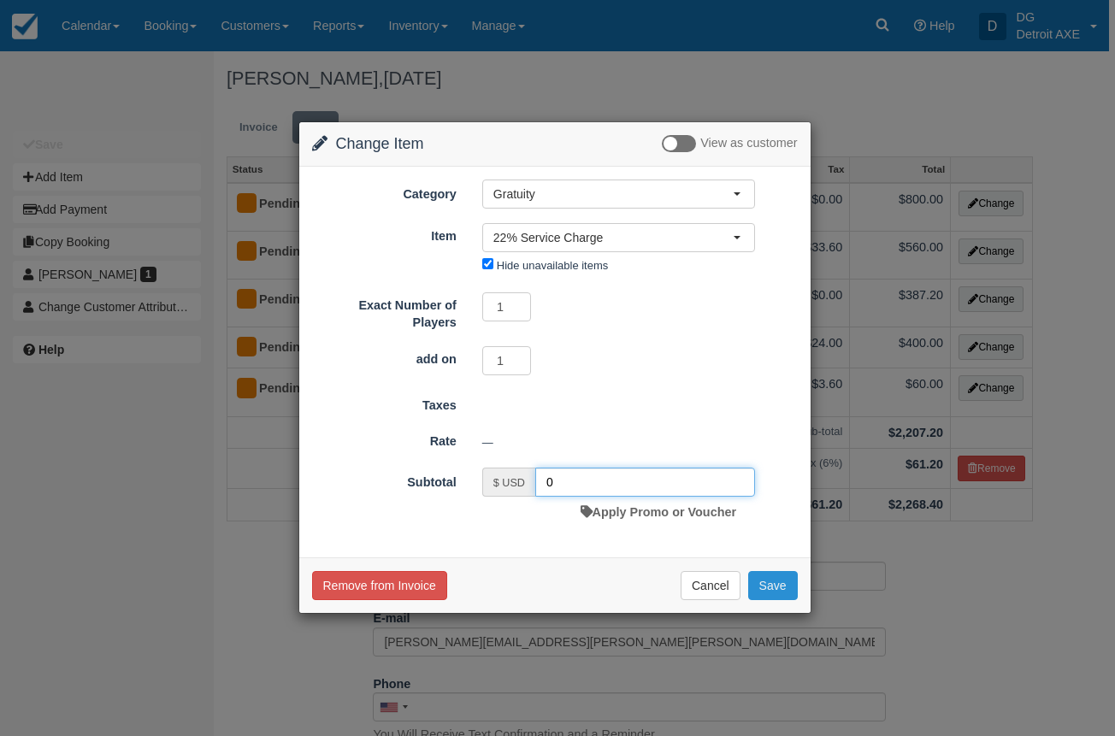
type input "0"
click at [764, 592] on button "Save" at bounding box center [773, 585] width 50 height 29
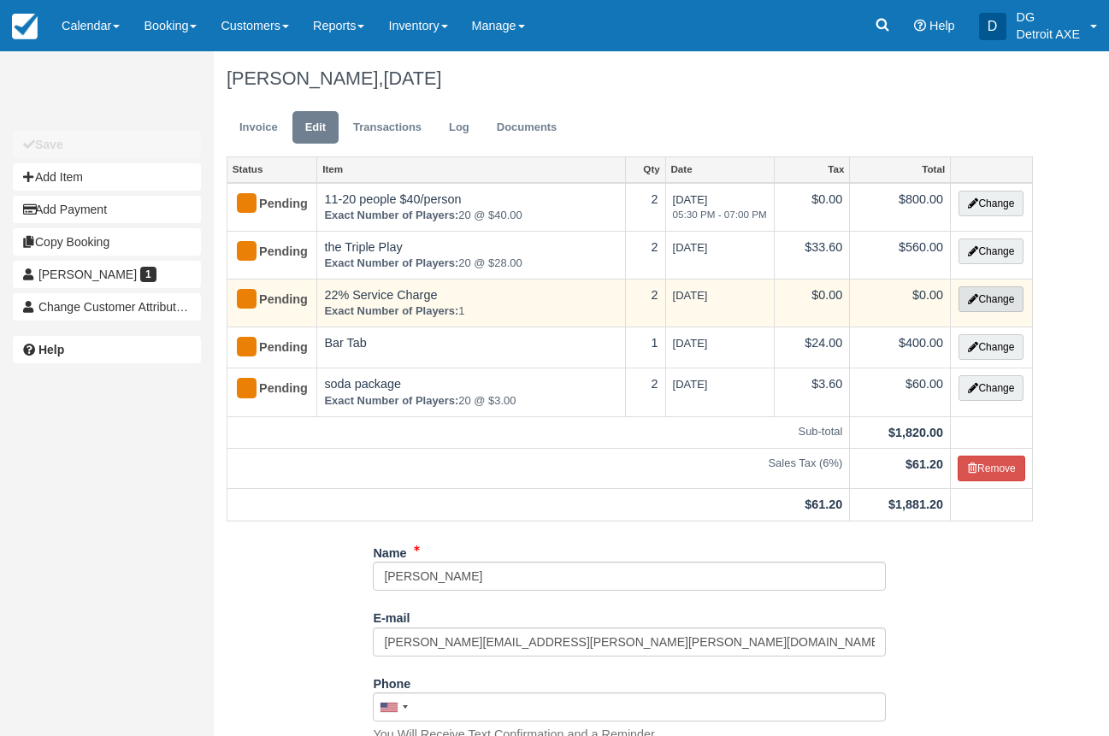
click at [968, 300] on icon "button" at bounding box center [973, 299] width 10 height 10
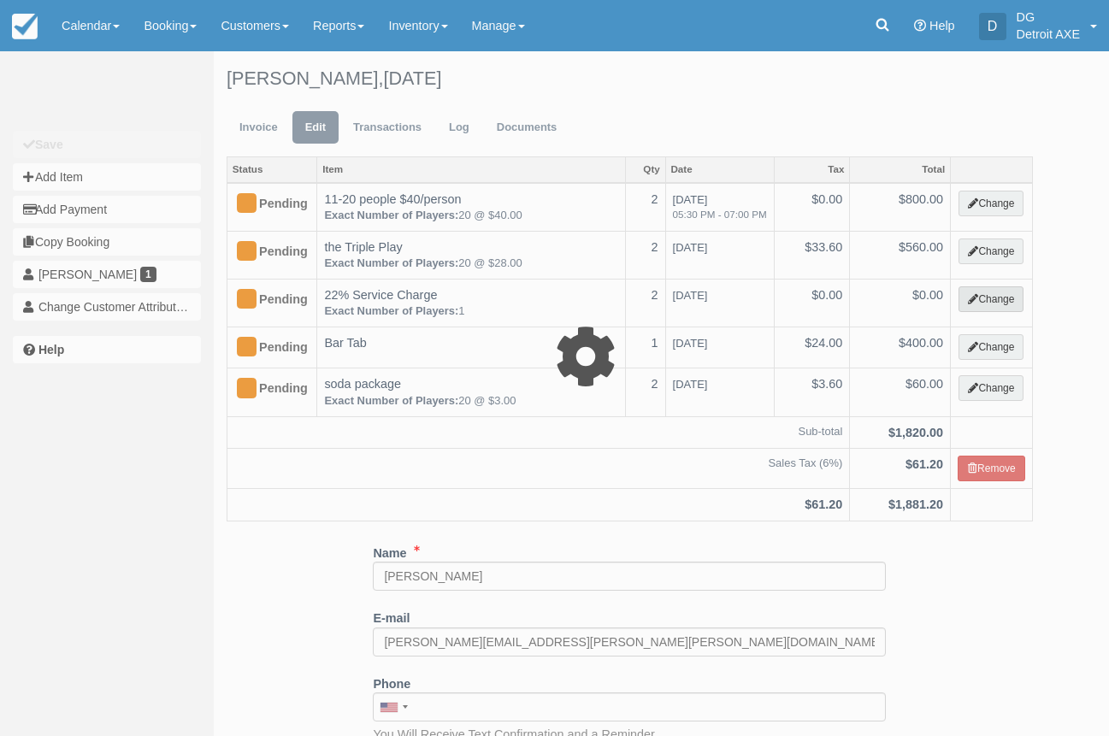
select select "15"
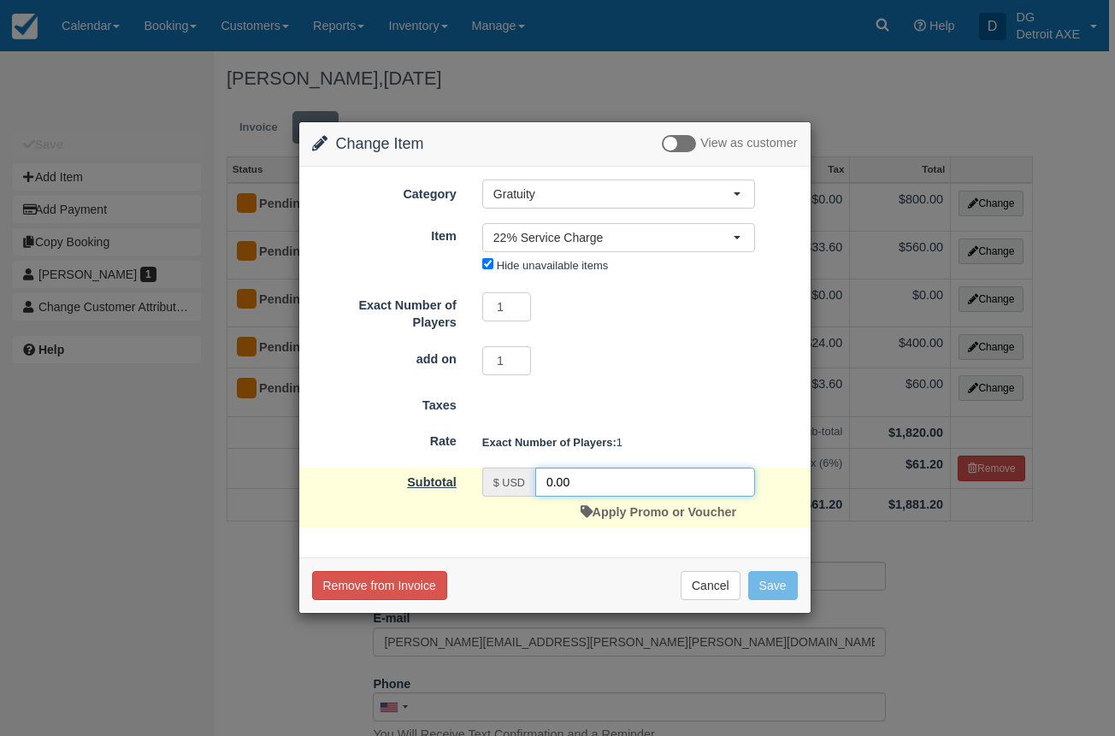
drag, startPoint x: 574, startPoint y: 482, endPoint x: 459, endPoint y: 481, distance: 114.6
click at [460, 481] on div "Subtotal $ USD 0.00 Apply Promo or Voucher" at bounding box center [554, 498] width 511 height 60
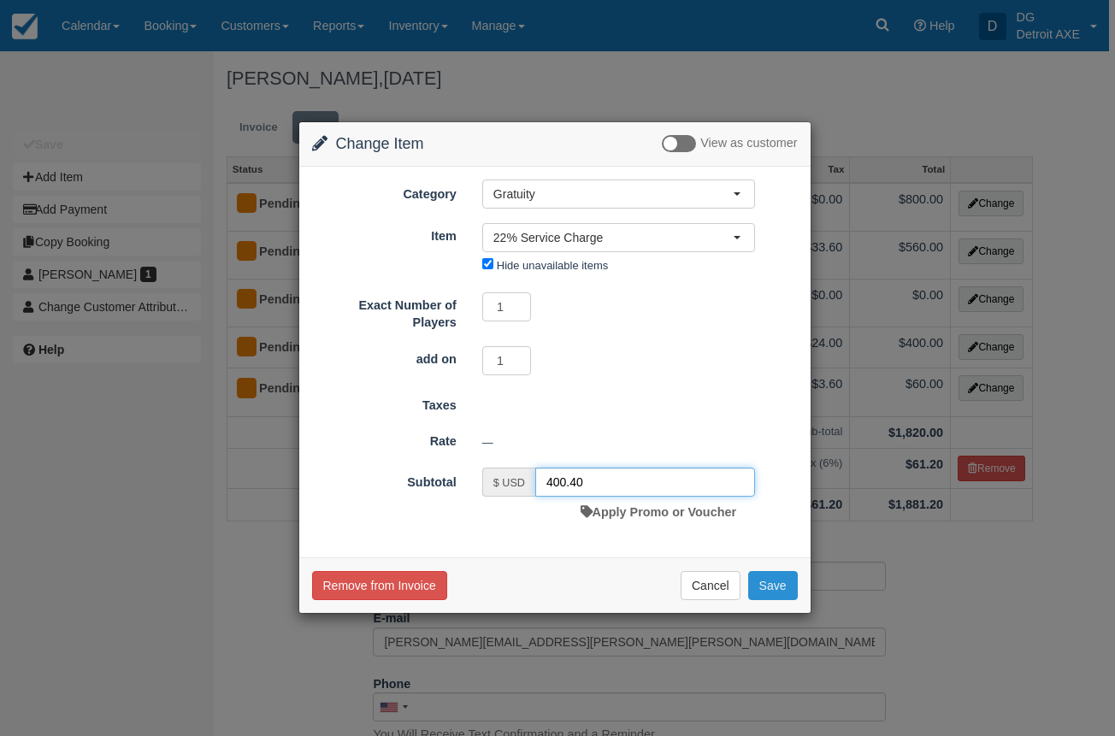
type input "400.40"
click at [774, 577] on button "Save" at bounding box center [773, 585] width 50 height 29
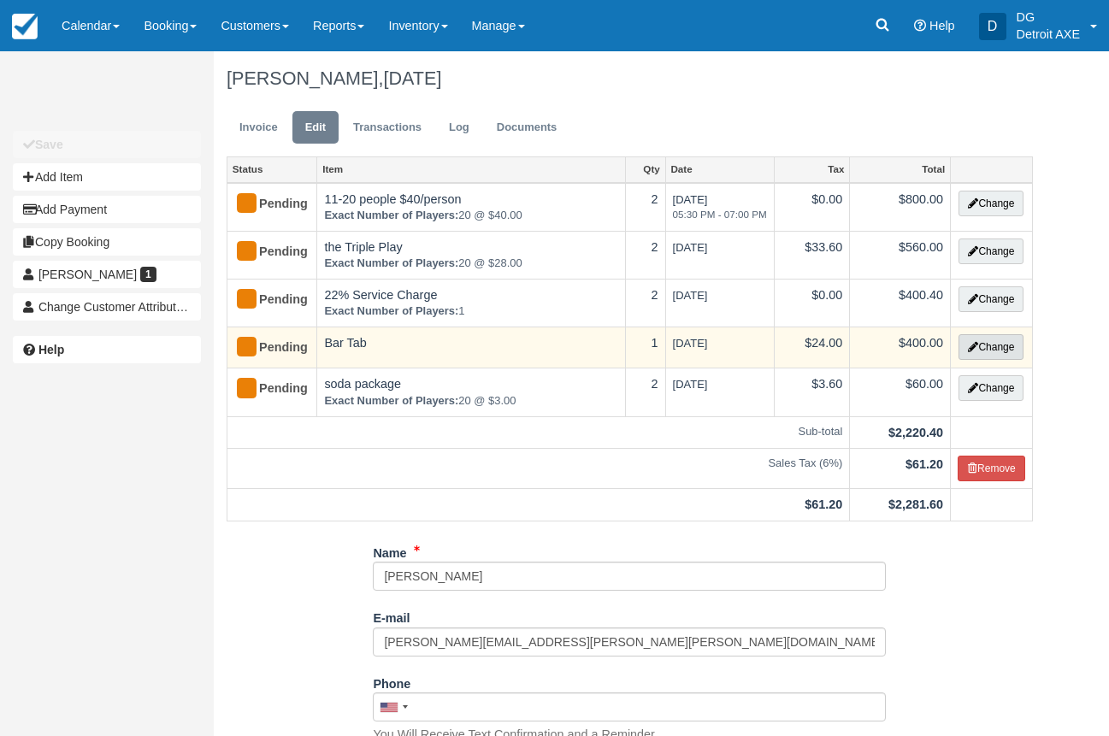
click at [970, 352] on button "Change" at bounding box center [991, 347] width 65 height 26
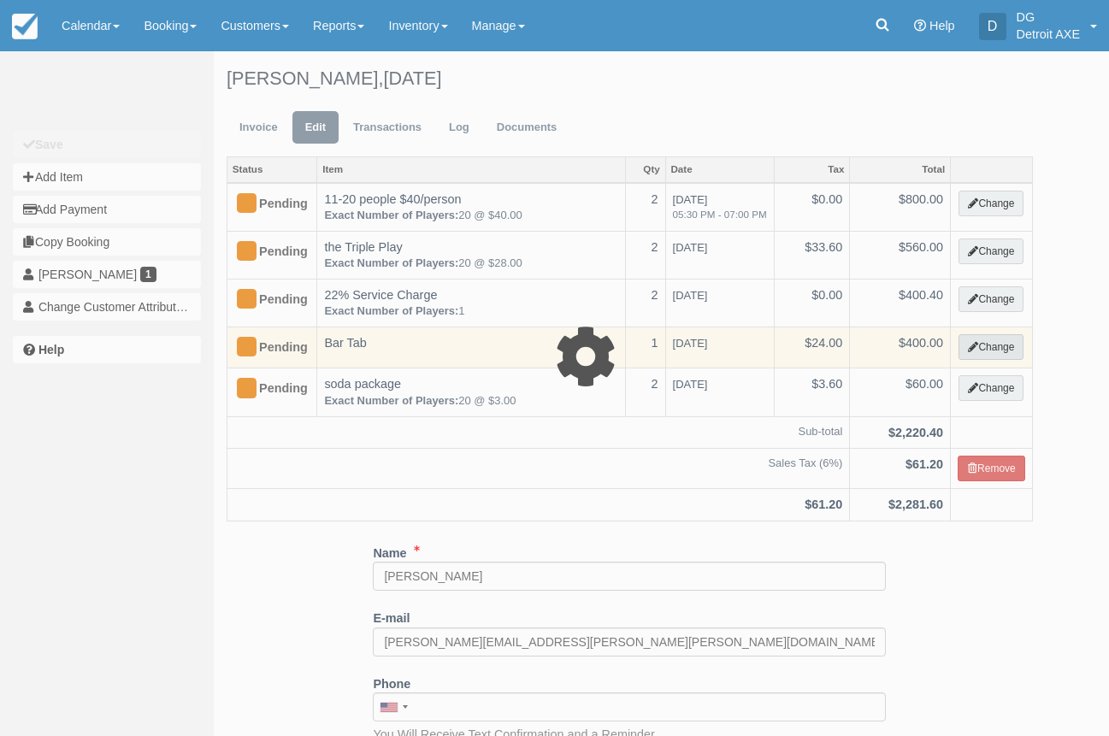
type input "400.00"
select select "54"
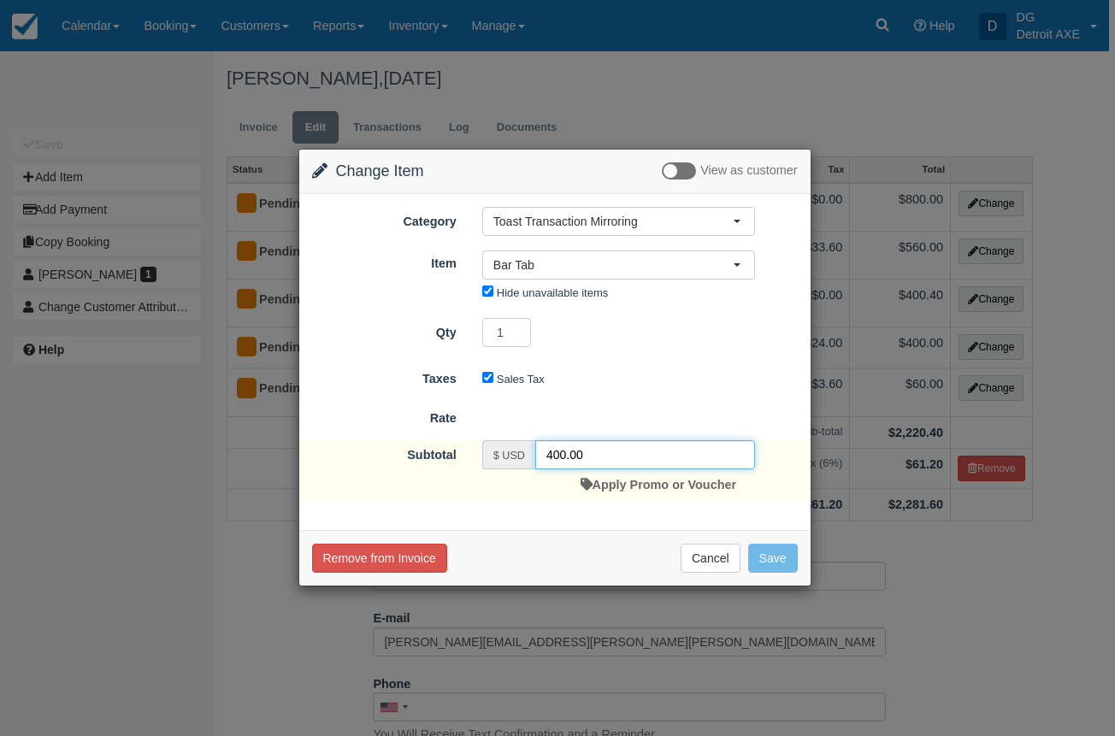
drag, startPoint x: 586, startPoint y: 458, endPoint x: 499, endPoint y: 458, distance: 86.4
click at [499, 458] on div "$ USD 400.00" at bounding box center [618, 454] width 273 height 29
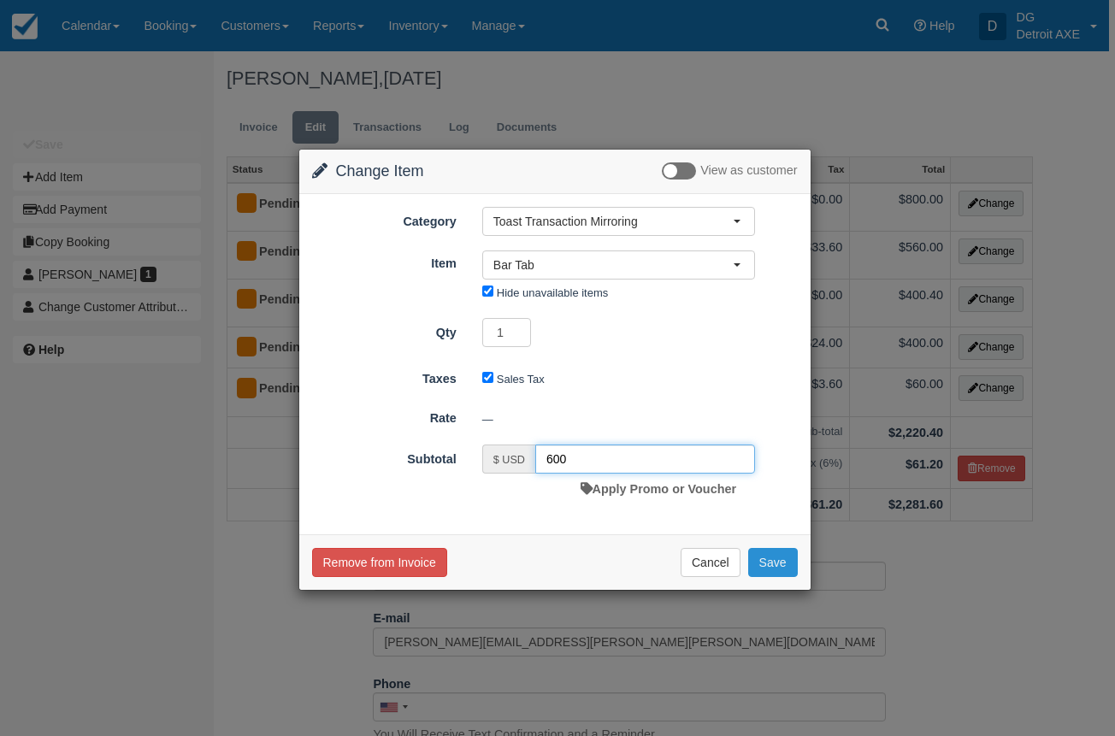
type input "600"
click at [785, 565] on button "Save" at bounding box center [773, 562] width 50 height 29
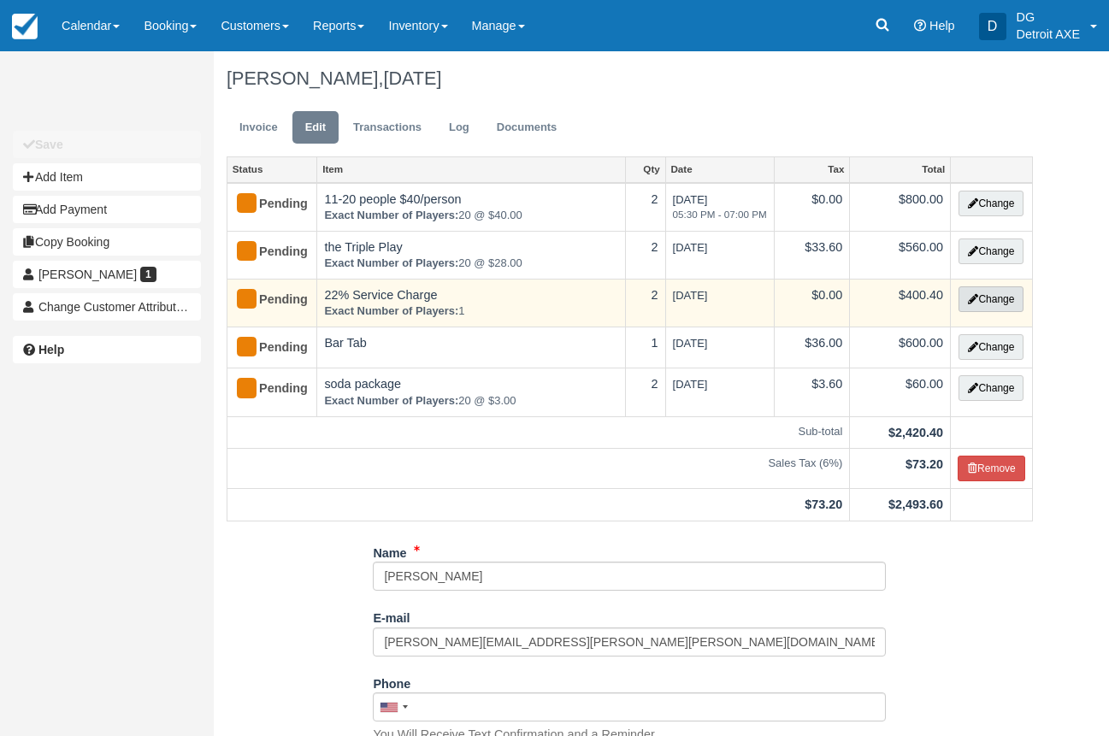
click at [969, 297] on icon "button" at bounding box center [973, 299] width 10 height 10
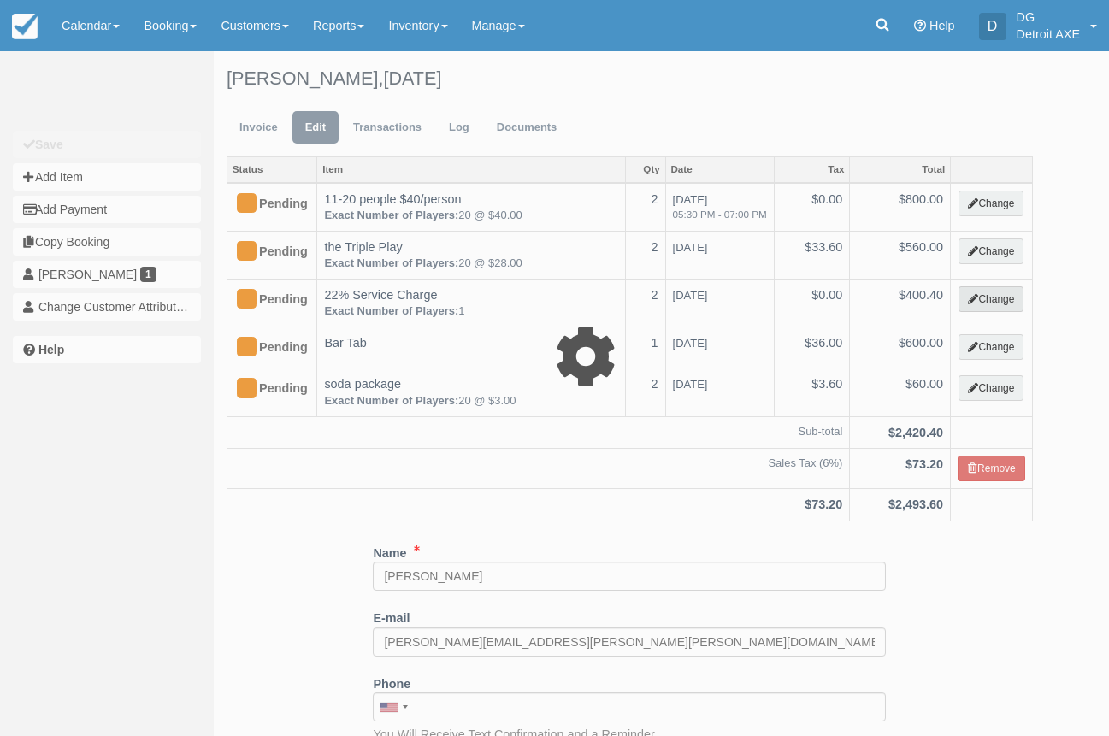
select select "15"
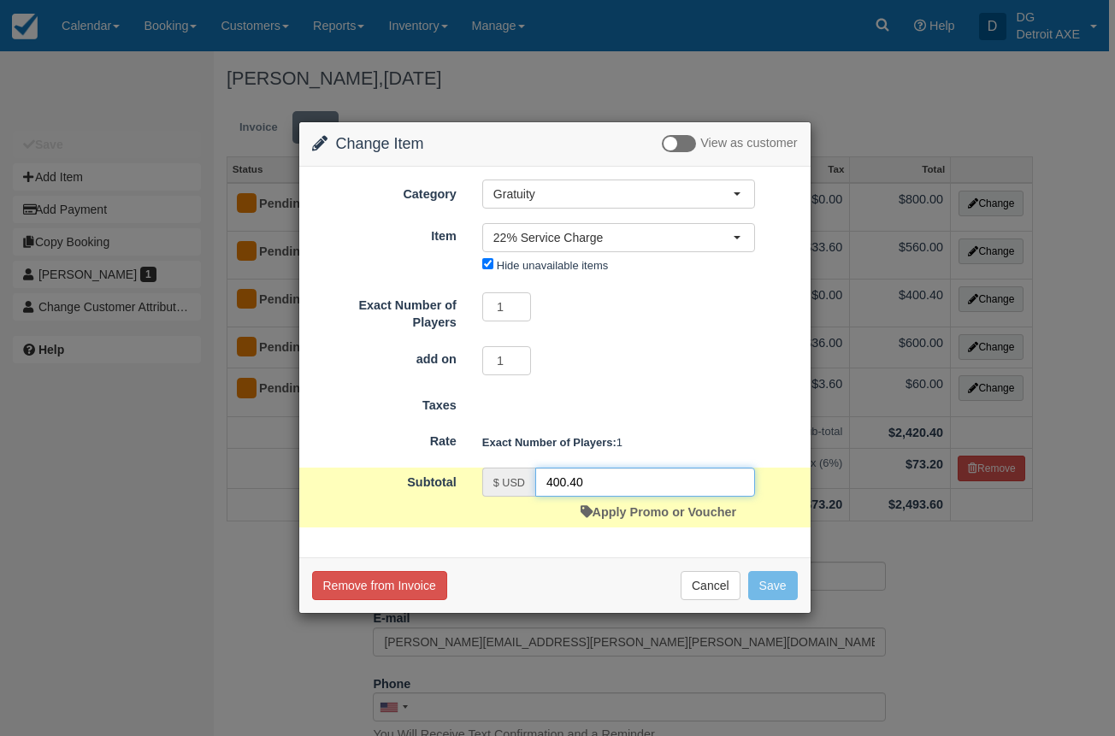
drag, startPoint x: 603, startPoint y: 481, endPoint x: 486, endPoint y: 480, distance: 117.2
click at [486, 480] on div "$ USD 400.40" at bounding box center [618, 482] width 273 height 29
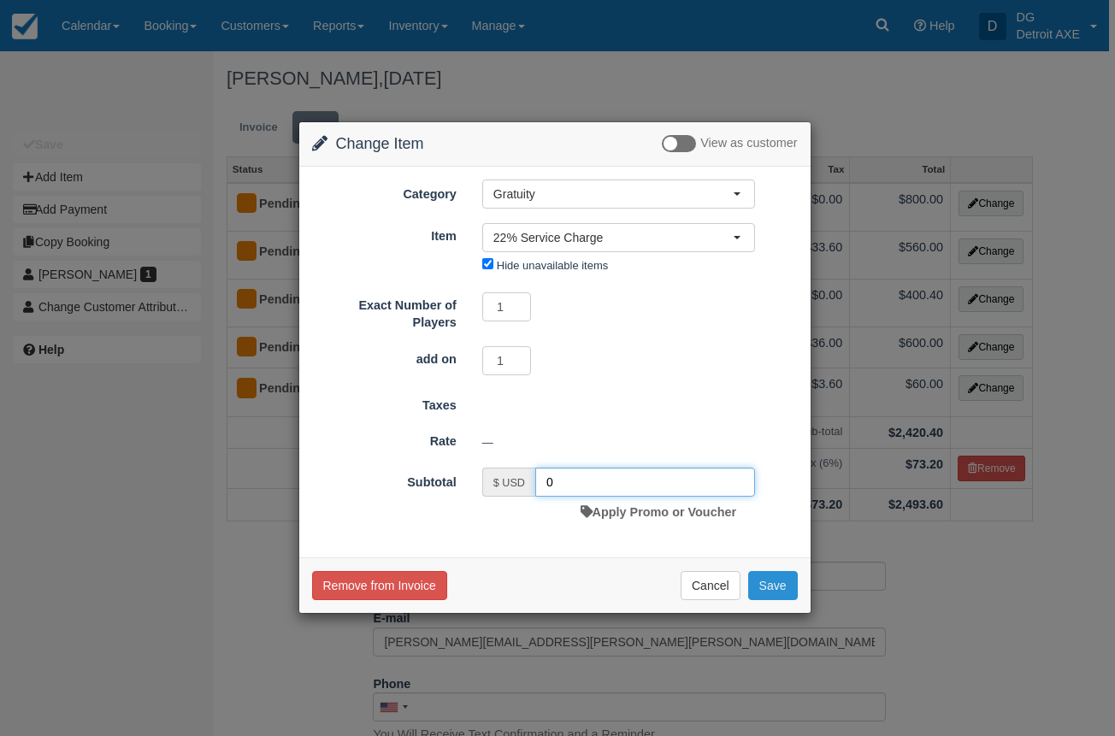
type input "0"
click at [761, 588] on button "Save" at bounding box center [773, 585] width 50 height 29
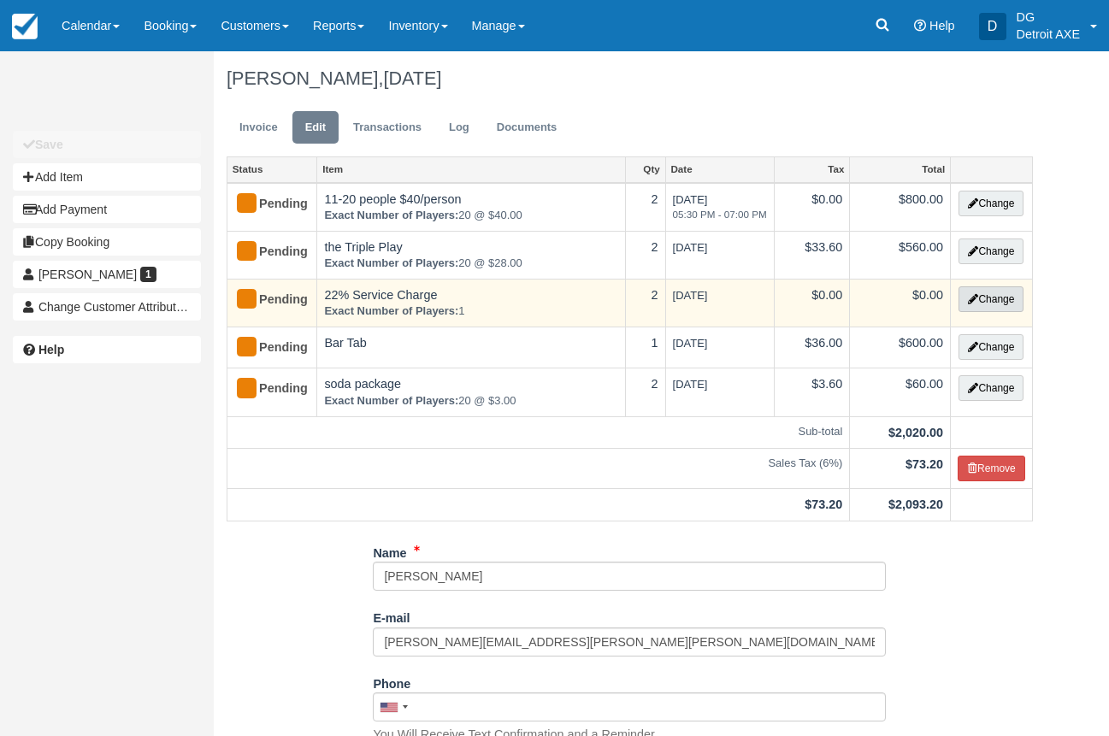
click at [1003, 300] on button "Change" at bounding box center [991, 299] width 65 height 26
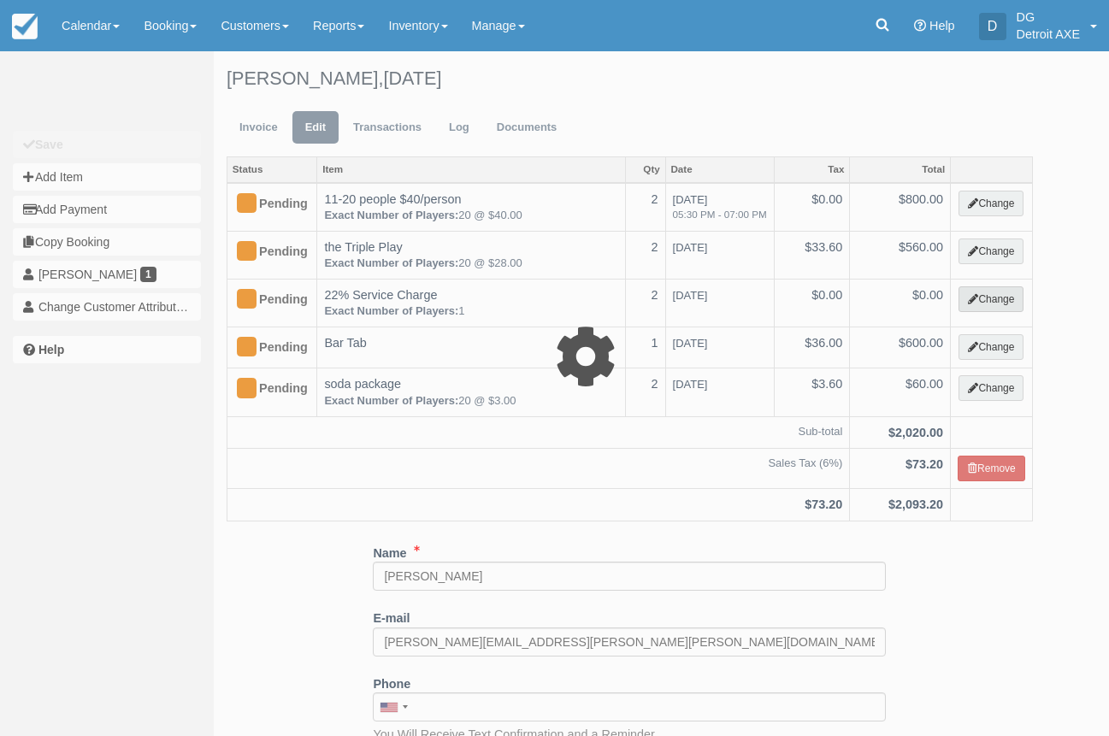
select select "15"
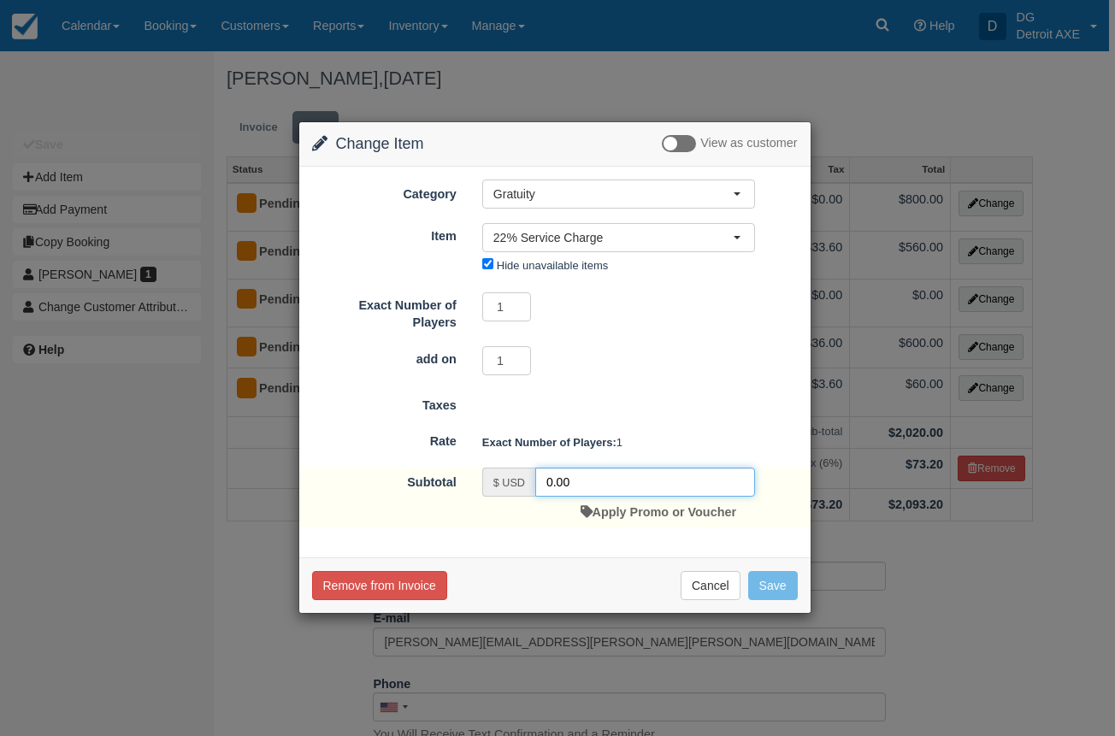
drag, startPoint x: 578, startPoint y: 482, endPoint x: 520, endPoint y: 476, distance: 58.5
click at [522, 479] on div "$ USD 0.00" at bounding box center [618, 482] width 273 height 29
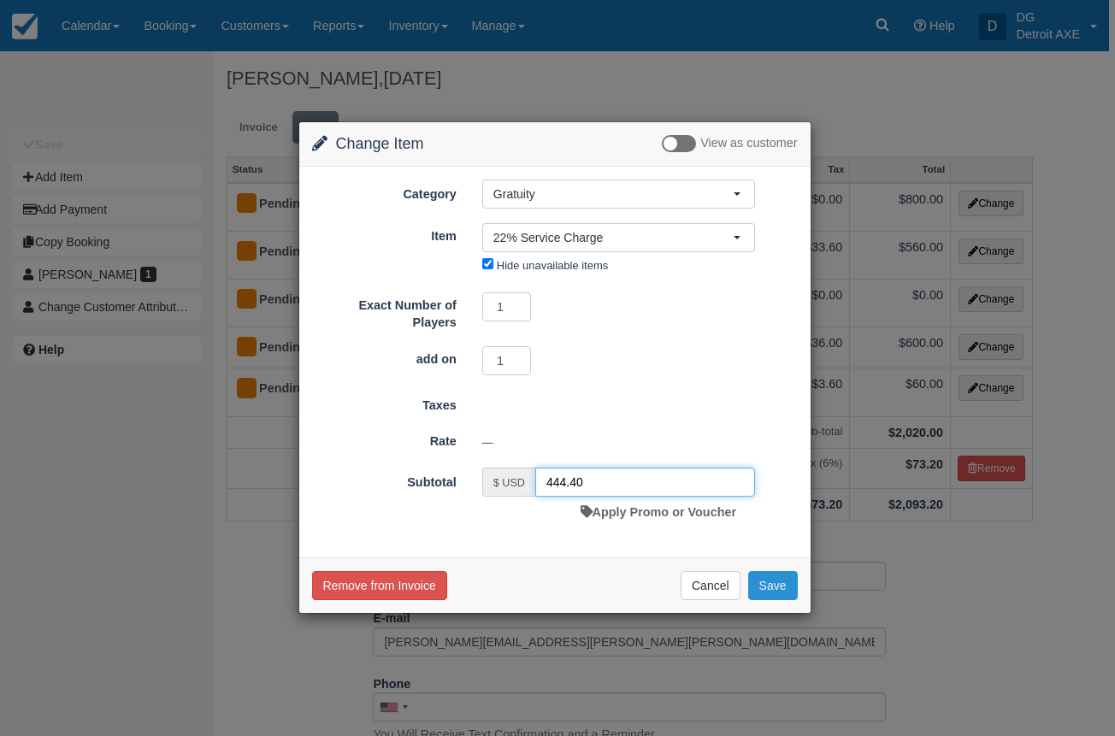
type input "444.40"
click at [776, 584] on button "Save" at bounding box center [773, 585] width 50 height 29
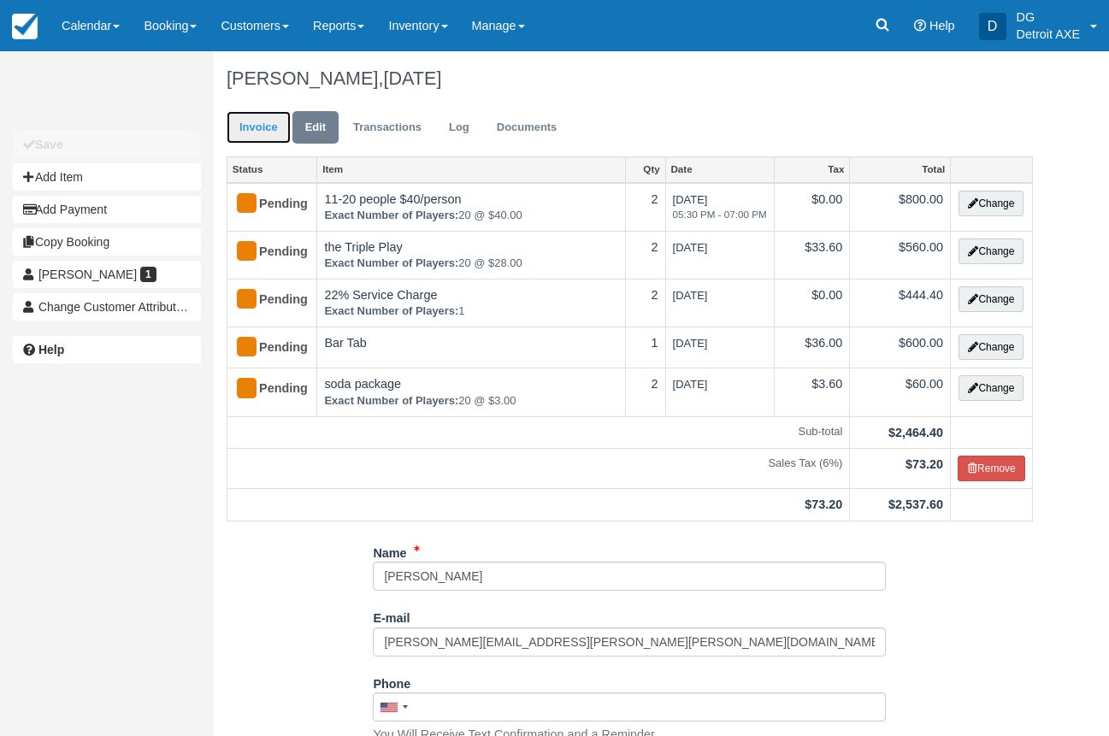
click at [259, 122] on link "Invoice" at bounding box center [259, 127] width 64 height 33
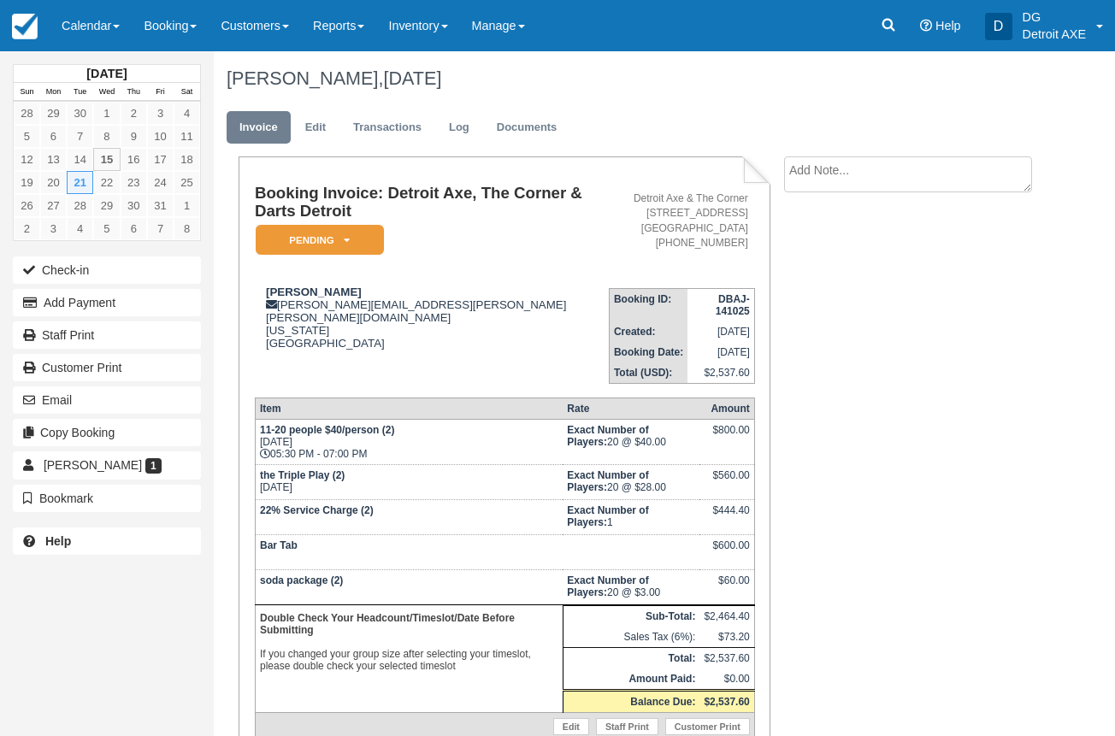
click at [797, 185] on textarea at bounding box center [908, 174] width 248 height 36
type textarea "2 drink tickets capped at $15 each. unlimited soda."
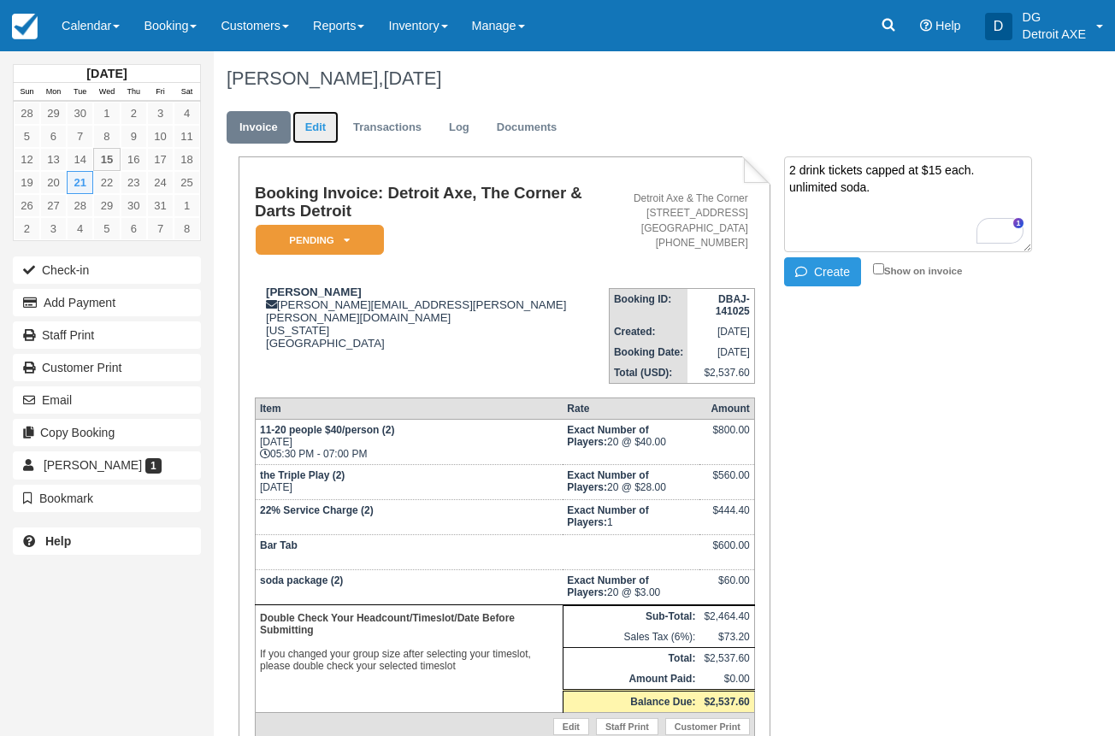
click at [323, 131] on link "Edit" at bounding box center [315, 127] width 46 height 33
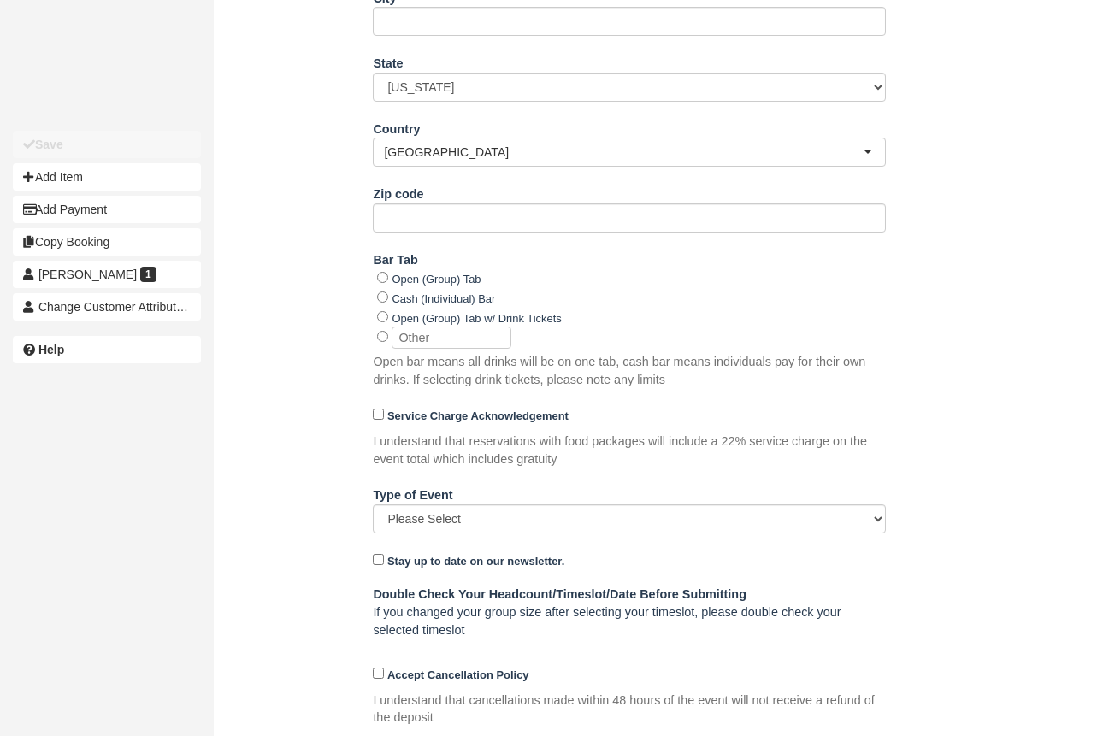
scroll to position [841, 0]
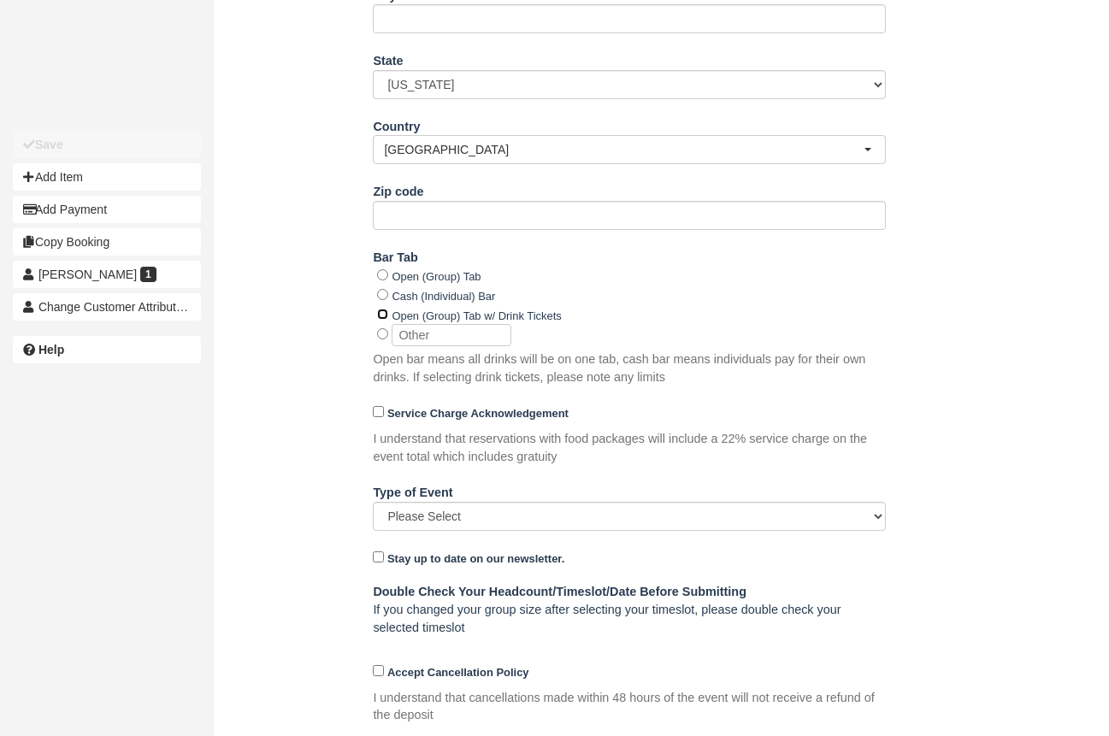
click at [381, 316] on input "Open (Group) Tab w/ Drink Tickets" at bounding box center [382, 314] width 11 height 11
radio input "true"
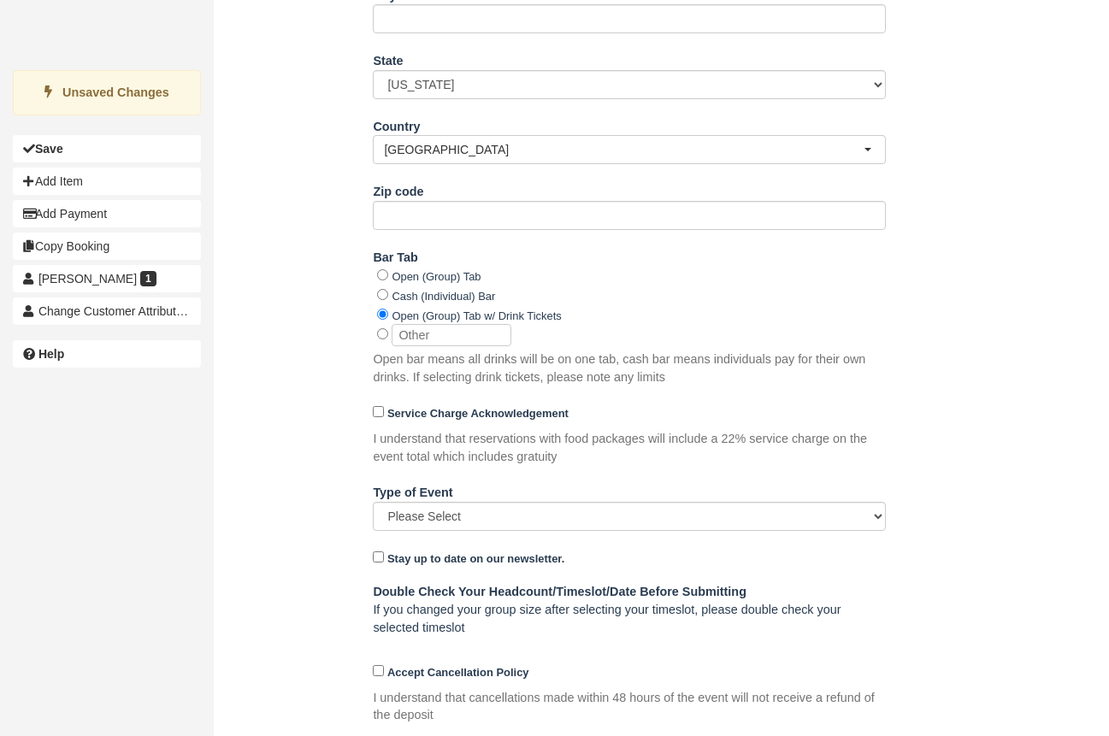
click at [405, 328] on input "text" at bounding box center [452, 335] width 120 height 22
click at [382, 332] on input "radio" at bounding box center [382, 333] width 11 height 11
radio input "true"
radio input "false"
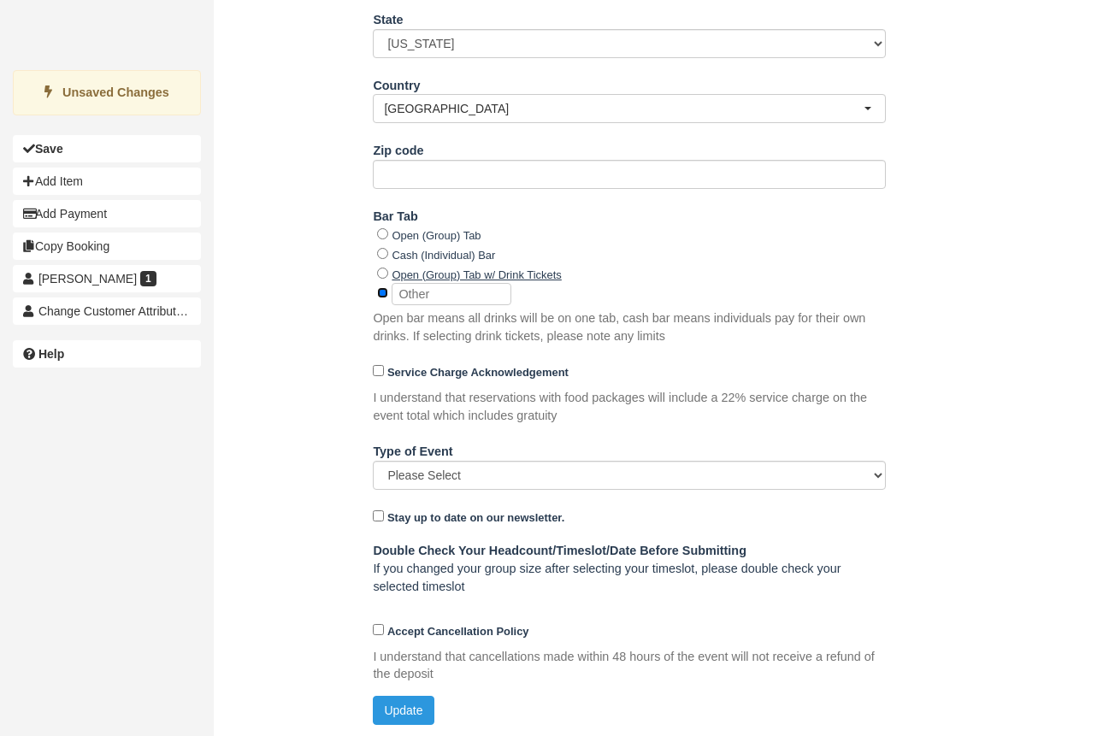
scroll to position [883, 0]
click at [410, 701] on button "Update" at bounding box center [403, 709] width 61 height 29
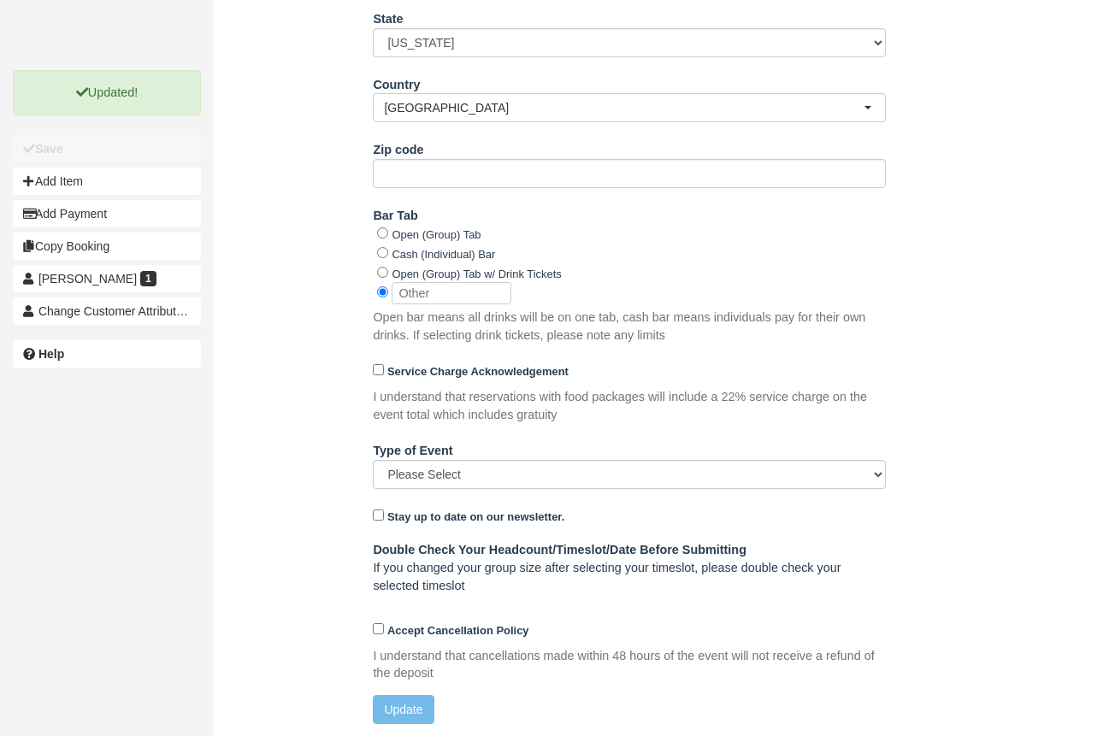
click at [348, 168] on div "Name [PERSON_NAME] E-mail [PERSON_NAME][EMAIL_ADDRESS][PERSON_NAME][PERSON_NAME…" at bounding box center [630, 196] width 832 height 1082
